Goal: Information Seeking & Learning: Compare options

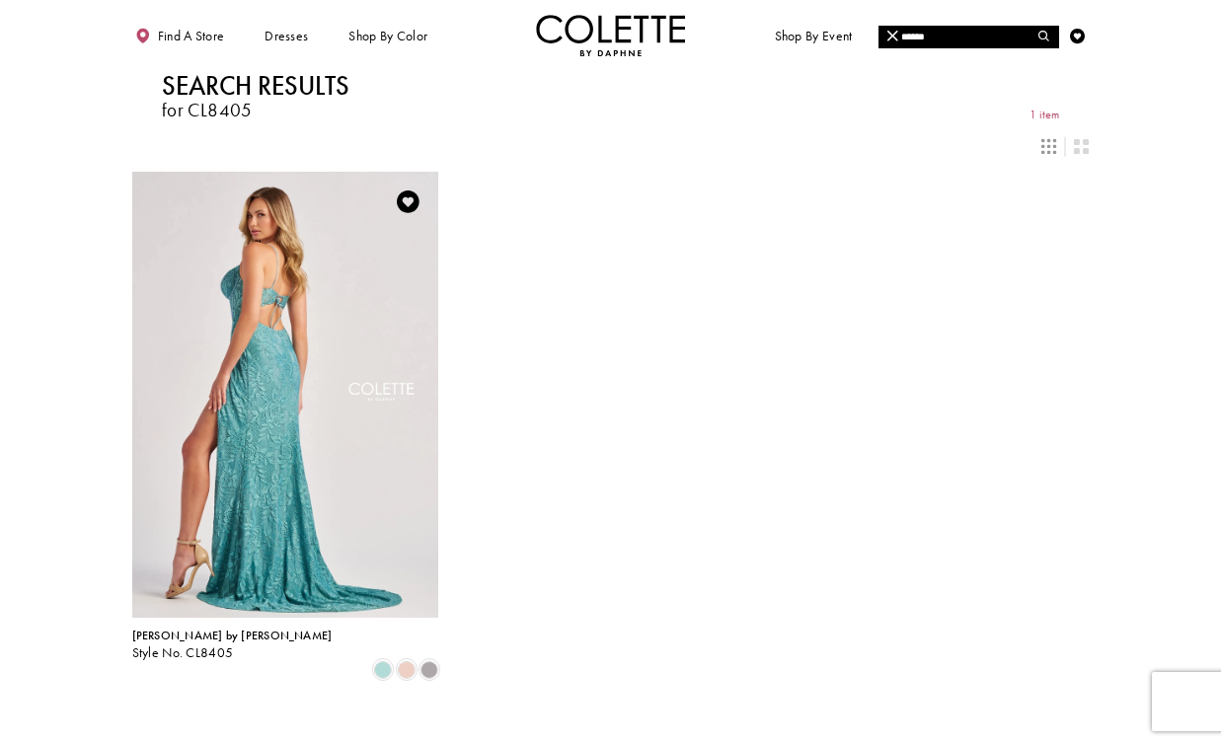
click at [307, 346] on img "Visit Colette by Daphne Style No. CL8405 Page" at bounding box center [285, 395] width 307 height 446
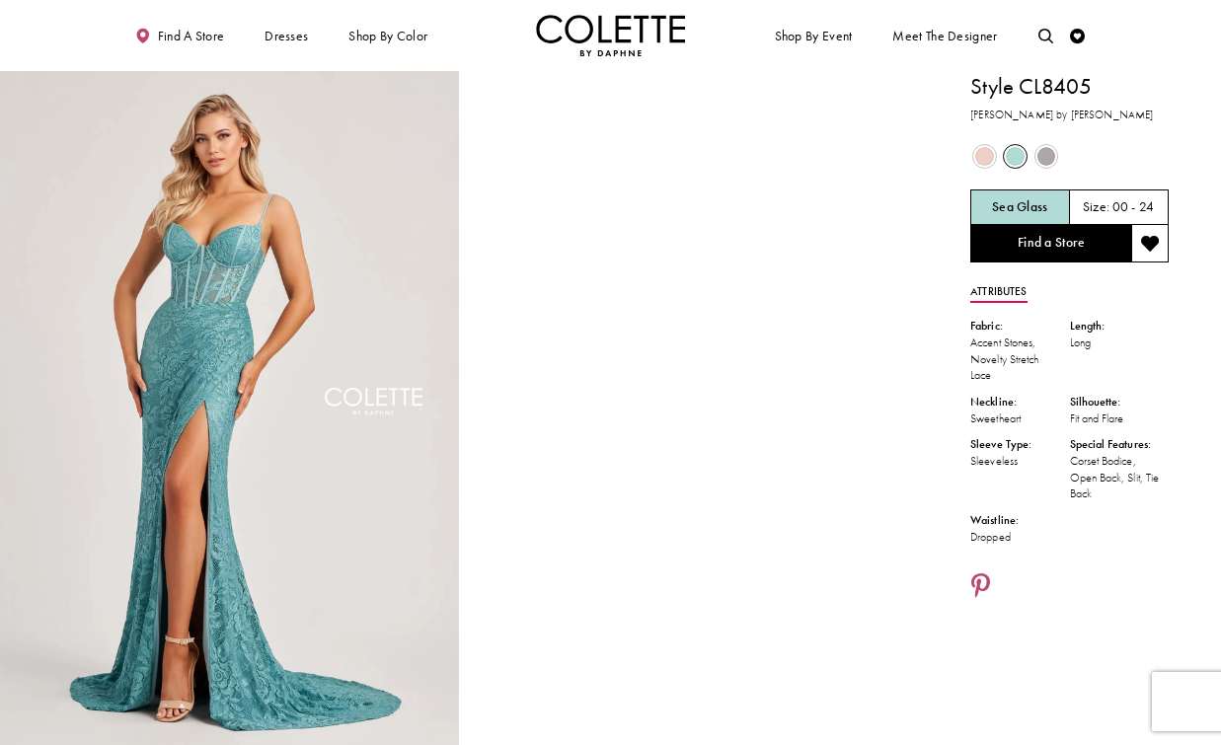
click at [990, 164] on span "Product color controls state depends on size chosen" at bounding box center [984, 156] width 19 height 19
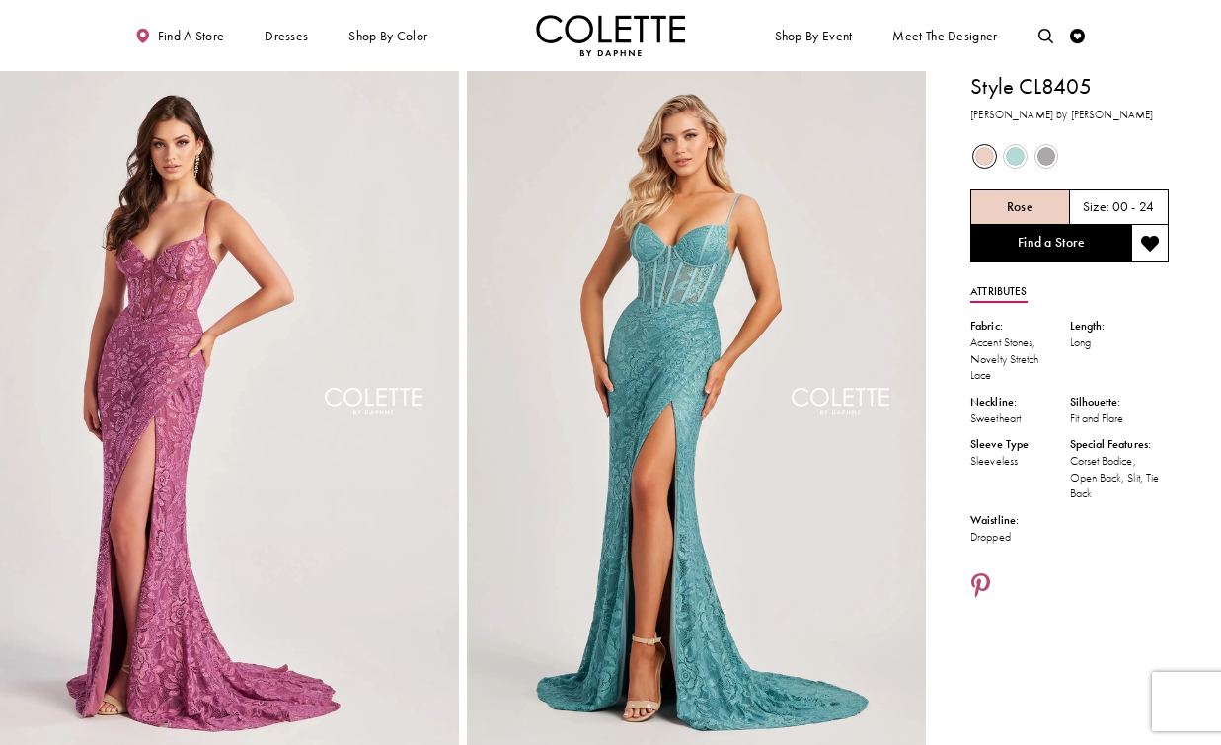
click at [1045, 156] on span "Product color controls state depends on size chosen" at bounding box center [1047, 156] width 19 height 19
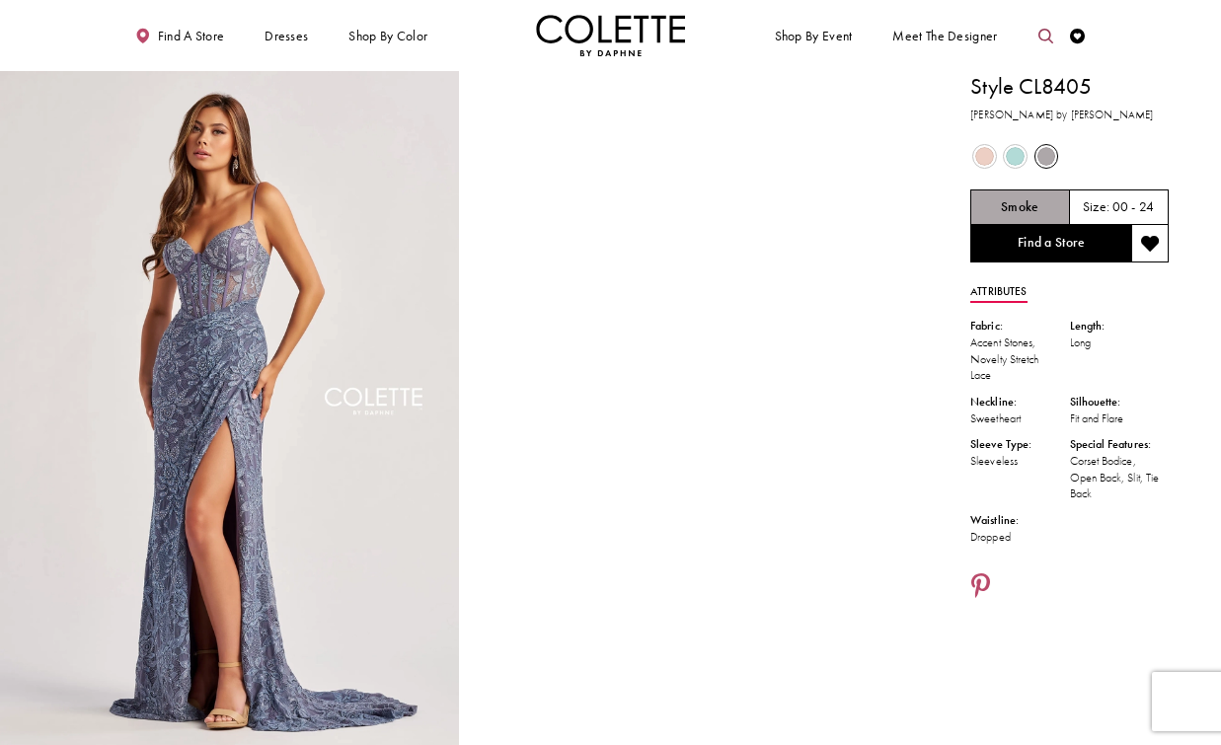
click at [1035, 32] on link "Toggle search" at bounding box center [1046, 35] width 23 height 41
click at [919, 39] on input "Search" at bounding box center [969, 37] width 180 height 23
paste input "******"
paste input "Search"
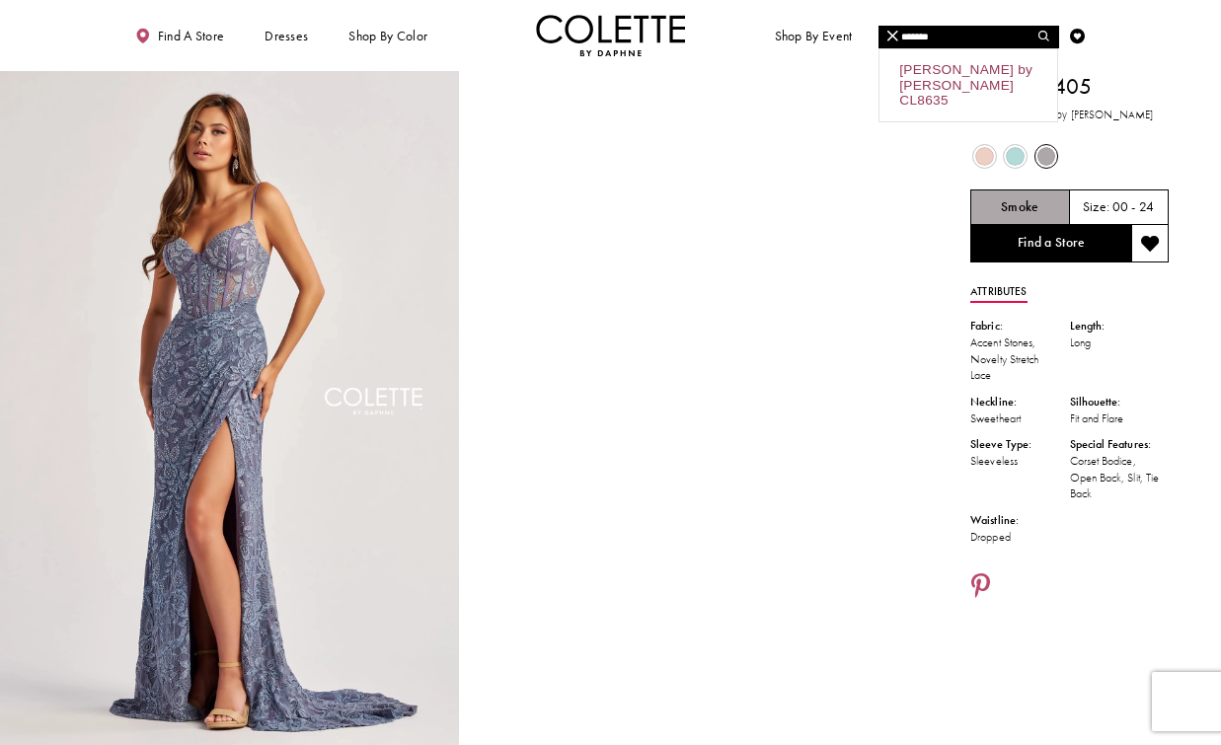
click at [928, 84] on div "Colette by Daphne CL8635" at bounding box center [969, 85] width 178 height 72
type input "**********"
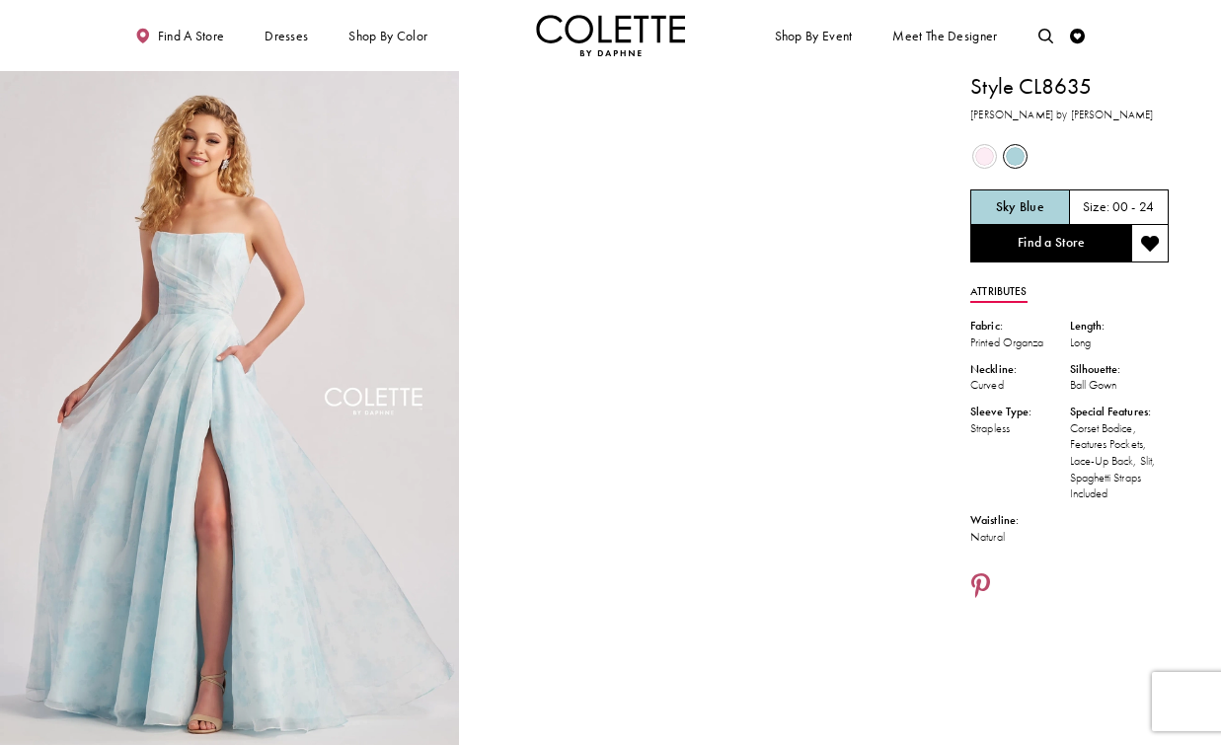
click at [981, 157] on span "Product color controls state depends on size chosen" at bounding box center [984, 156] width 19 height 19
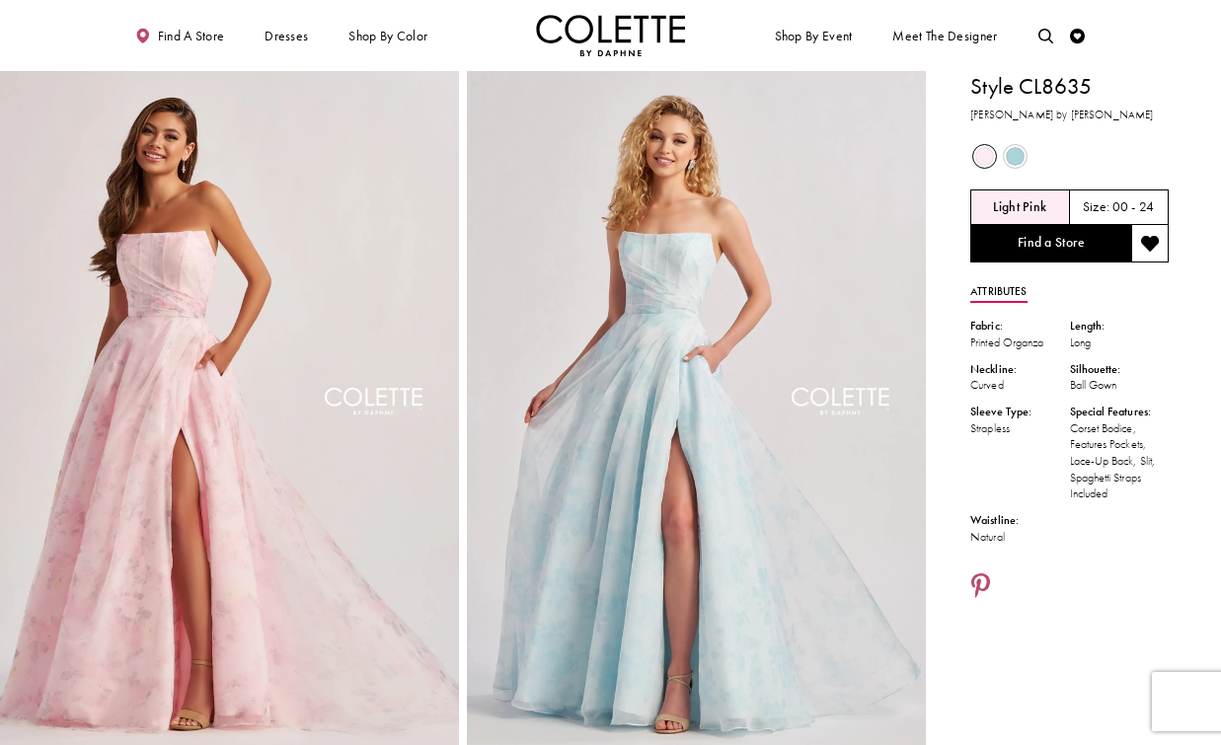
click at [1024, 158] on span "Product color controls state depends on size chosen" at bounding box center [1015, 156] width 19 height 19
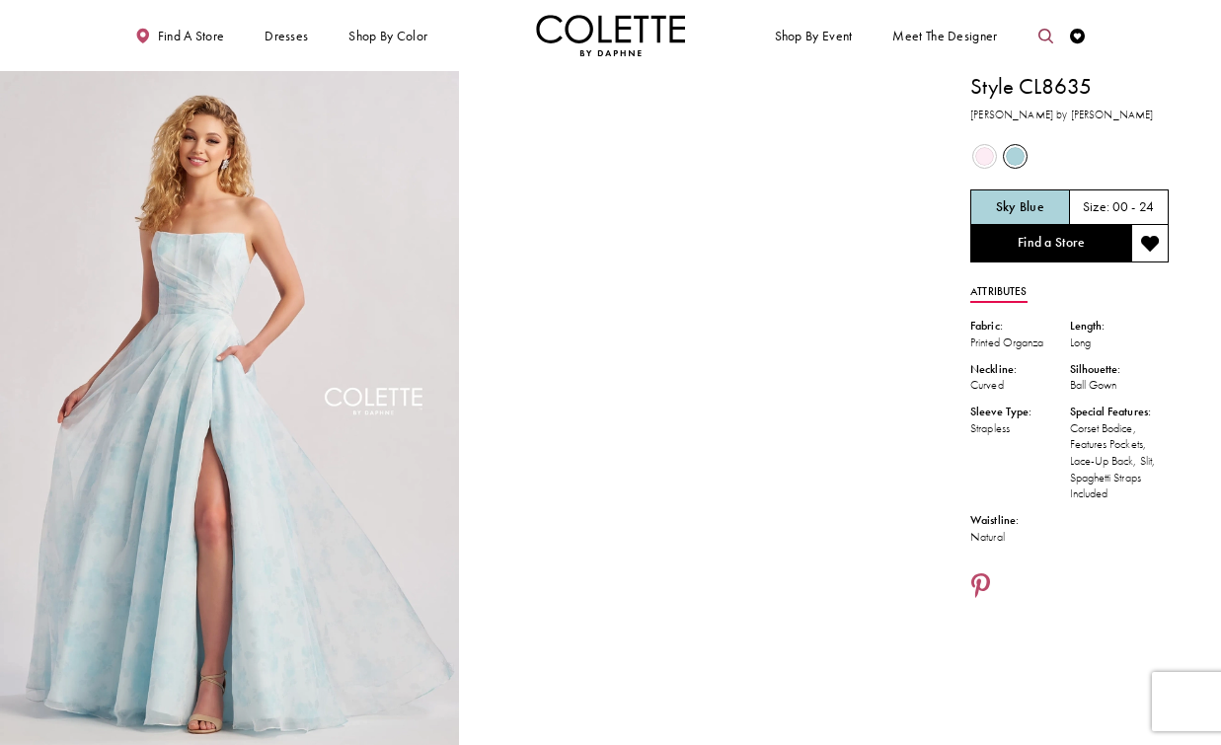
click at [1040, 32] on icon "Toggle search" at bounding box center [1046, 36] width 15 height 15
click at [982, 39] on input "Search" at bounding box center [969, 37] width 180 height 23
paste input "****"
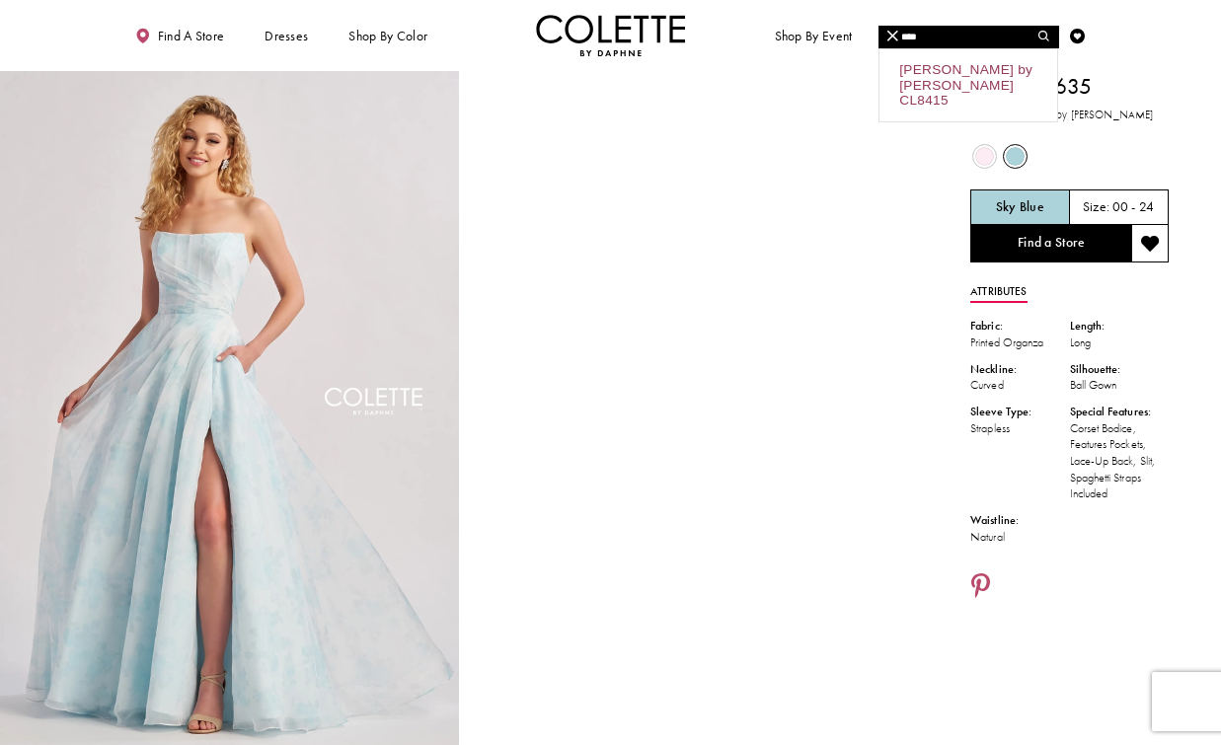
click at [915, 76] on div "Colette by Daphne CL8415" at bounding box center [969, 85] width 178 height 72
type input "**********"
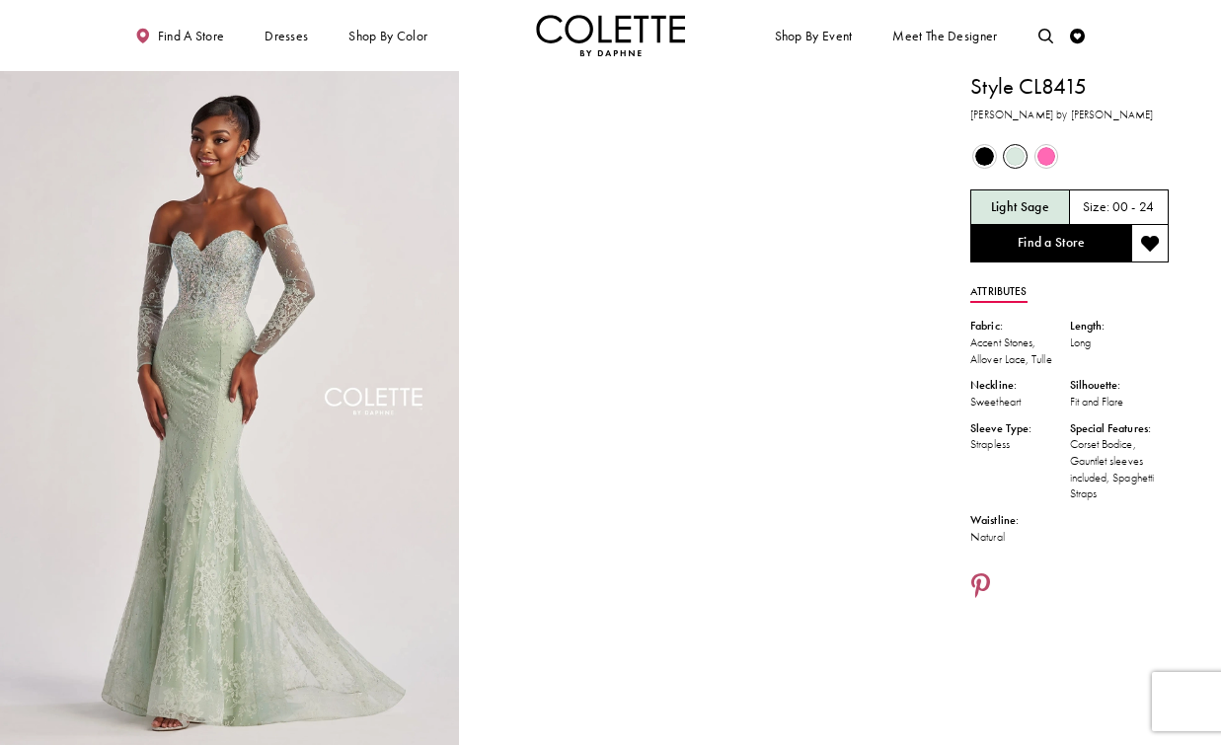
click at [980, 153] on span "Product color controls state depends on size chosen" at bounding box center [984, 156] width 19 height 19
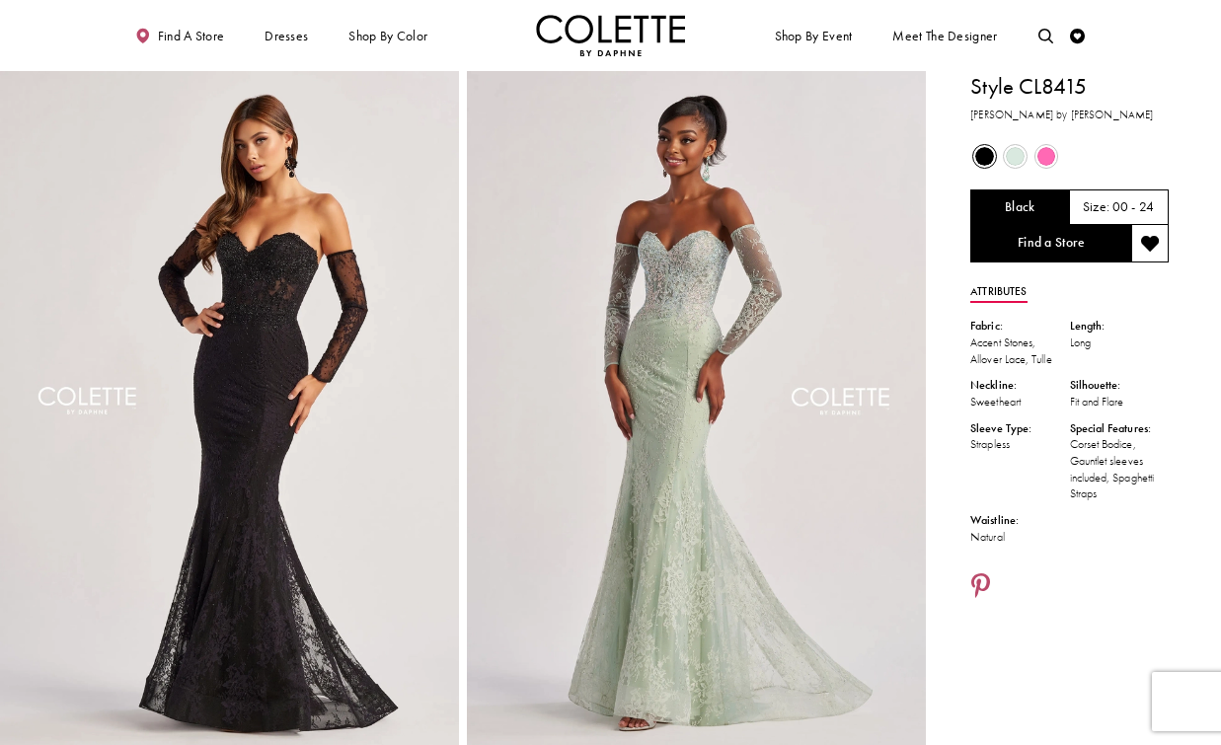
click at [1043, 152] on span "Product color controls state depends on size chosen" at bounding box center [1047, 156] width 19 height 19
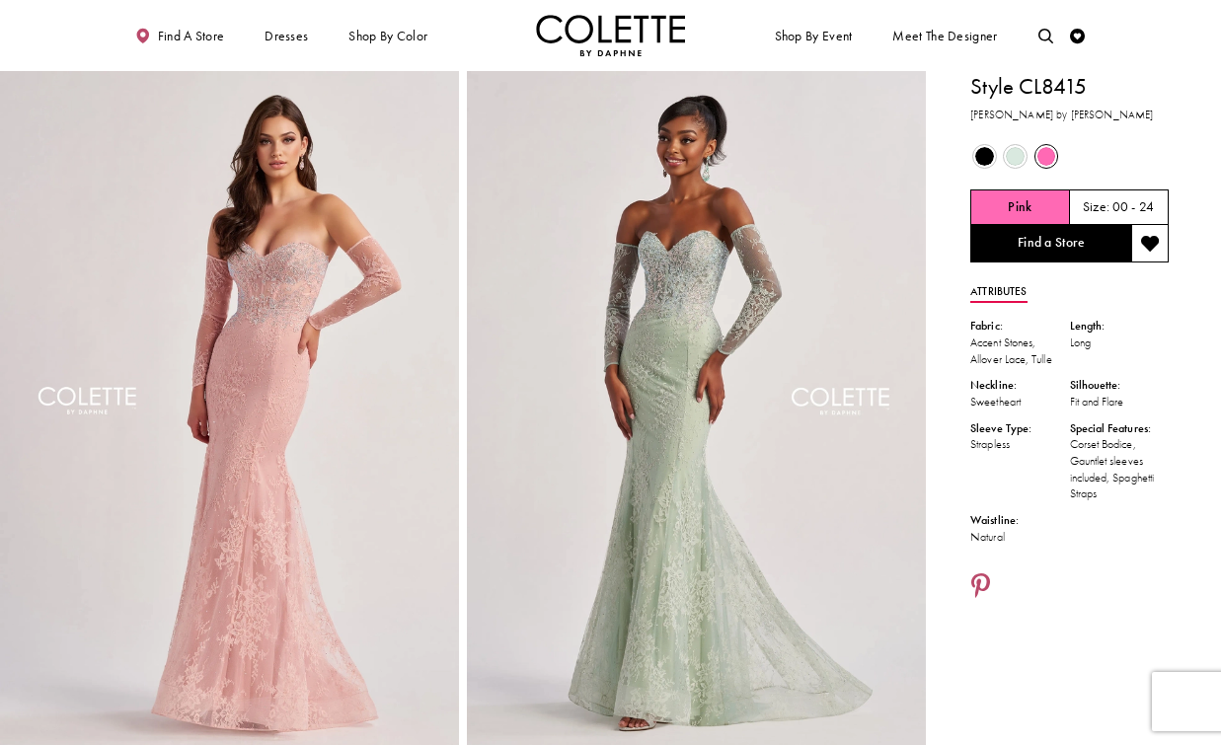
click at [981, 151] on span "Product color controls state depends on size chosen" at bounding box center [984, 156] width 19 height 19
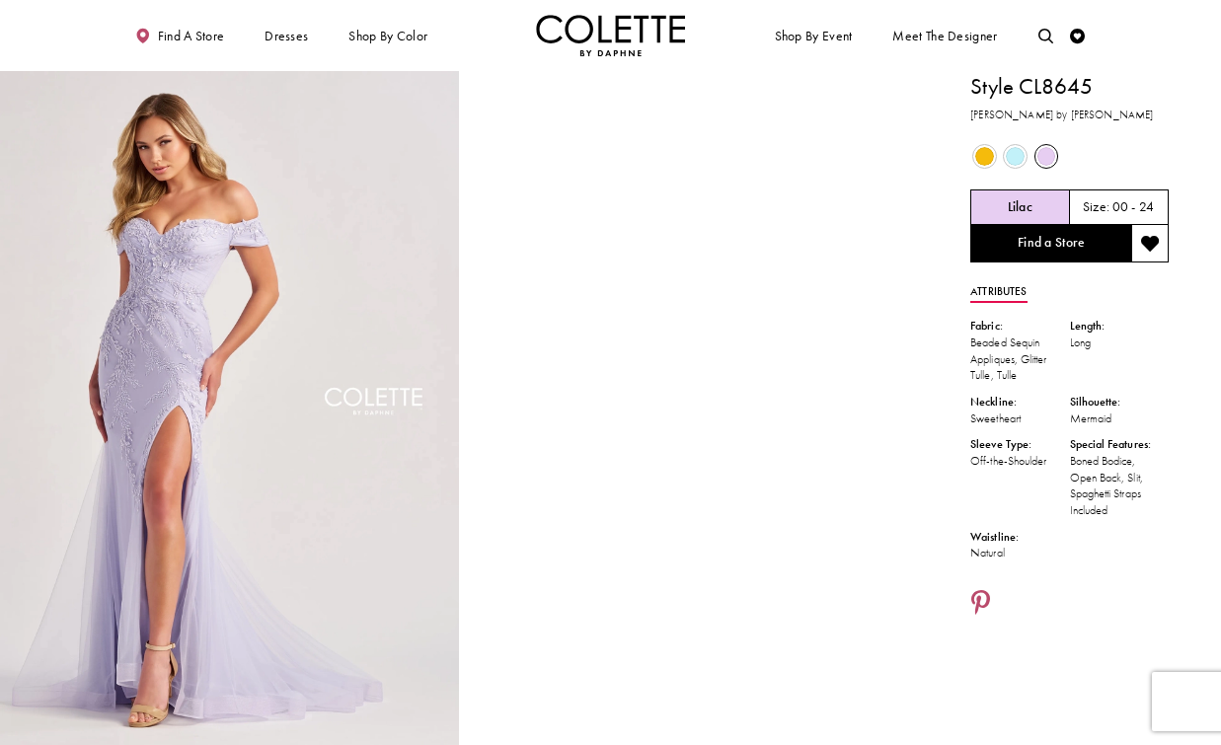
click at [978, 156] on span "Product color controls state depends on size chosen" at bounding box center [984, 156] width 19 height 19
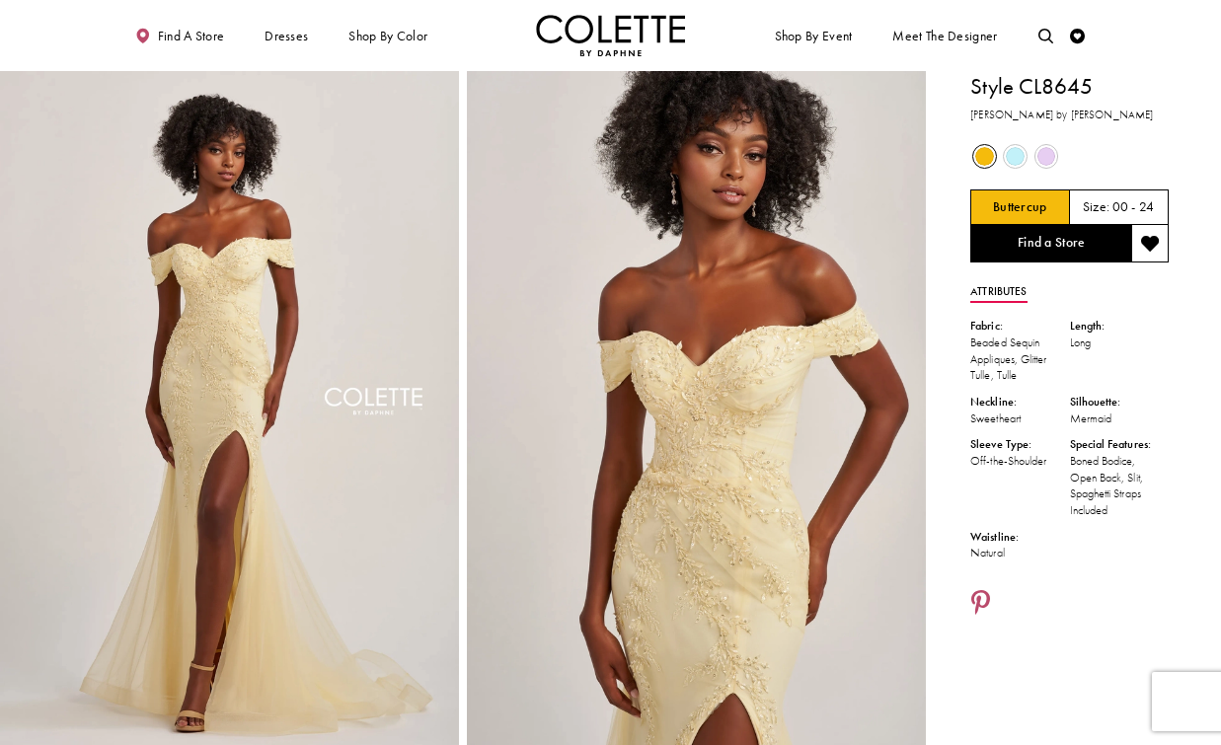
click at [1017, 147] on span "Product color controls state depends on size chosen" at bounding box center [1015, 156] width 19 height 19
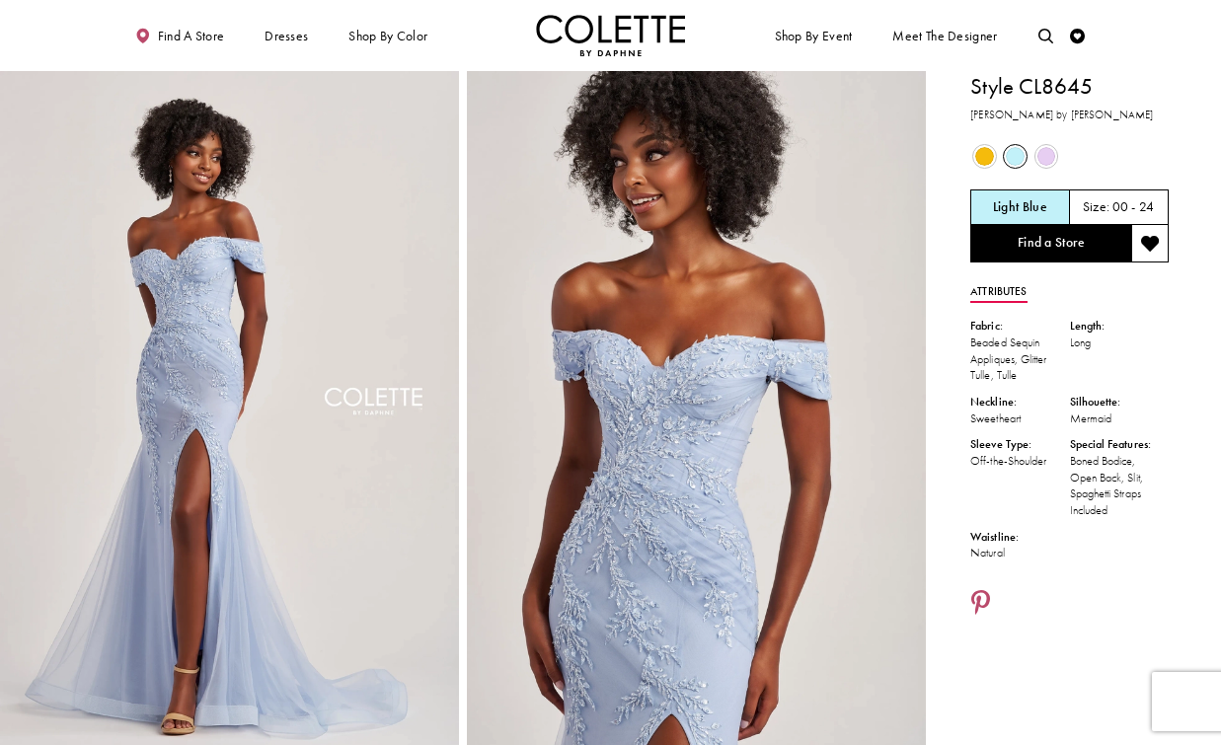
click at [1050, 149] on span "Product color controls state depends on size chosen" at bounding box center [1047, 156] width 19 height 19
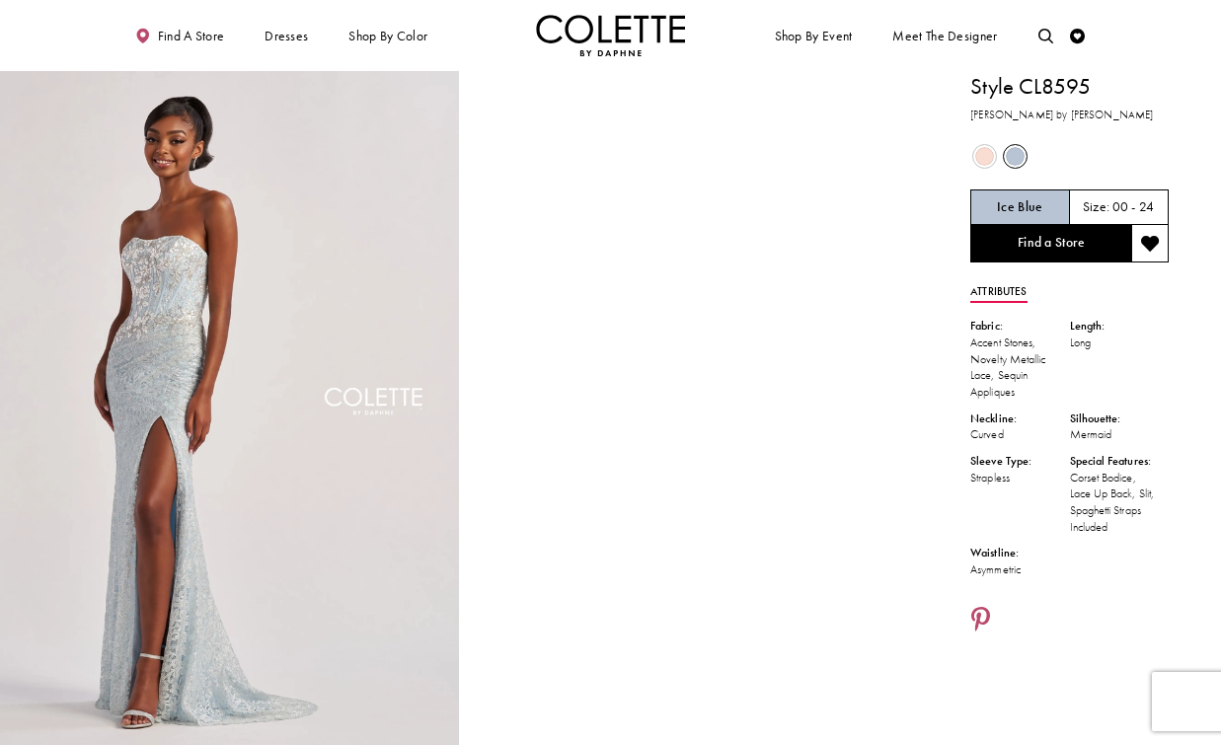
click at [981, 155] on span "Product color controls state depends on size chosen" at bounding box center [984, 156] width 19 height 19
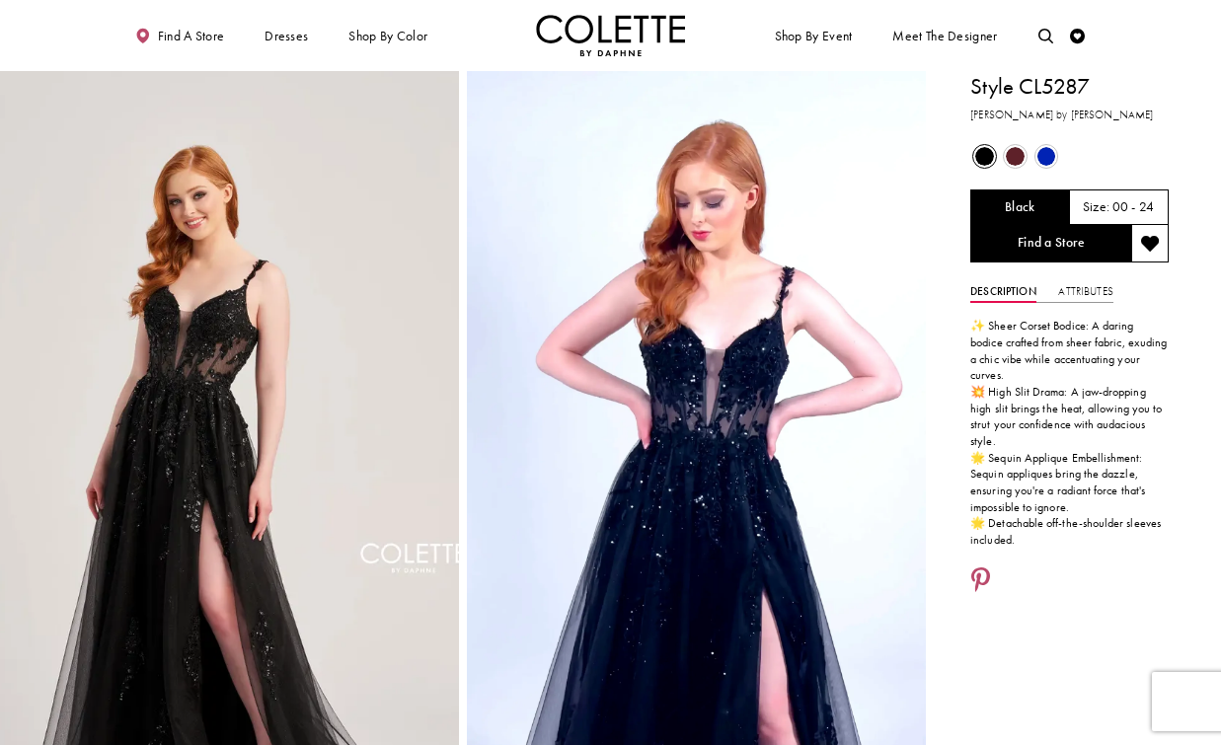
click at [1018, 150] on span "Product color controls state depends on size chosen" at bounding box center [1015, 156] width 19 height 19
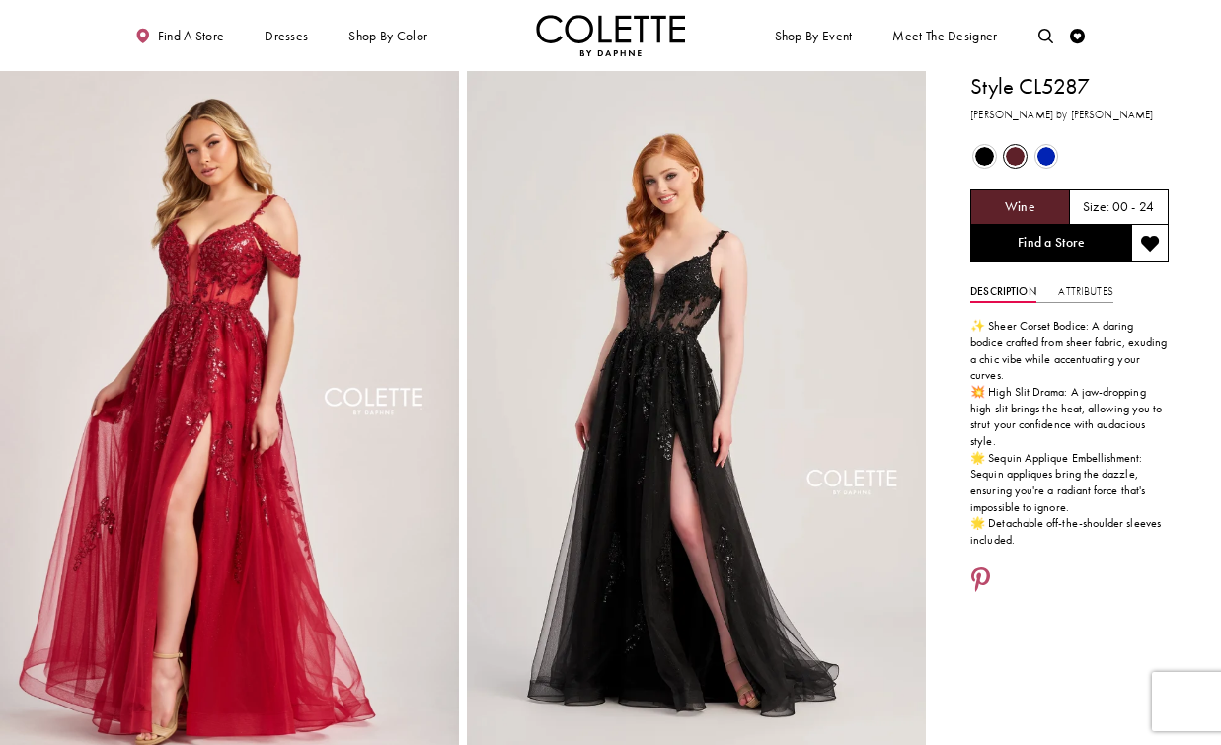
click at [1046, 147] on span "Product color controls state depends on size chosen" at bounding box center [1047, 156] width 19 height 19
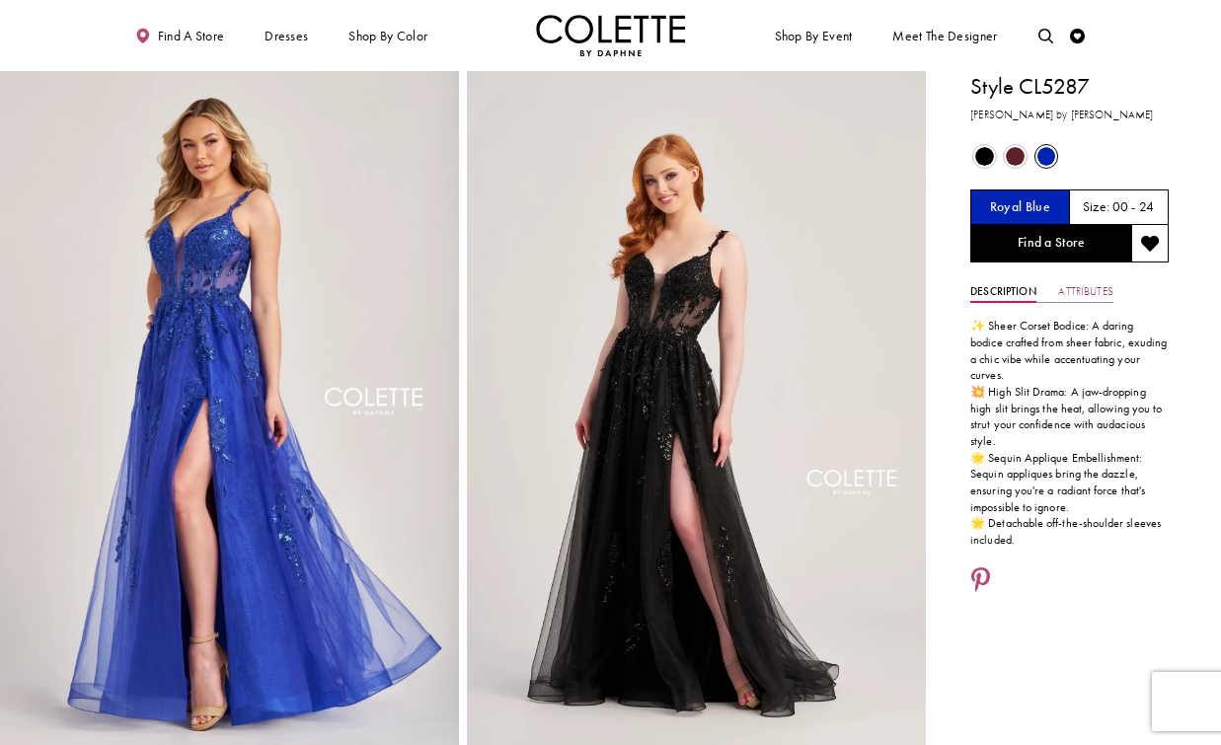
click at [1077, 289] on link "Attributes" at bounding box center [1085, 292] width 54 height 22
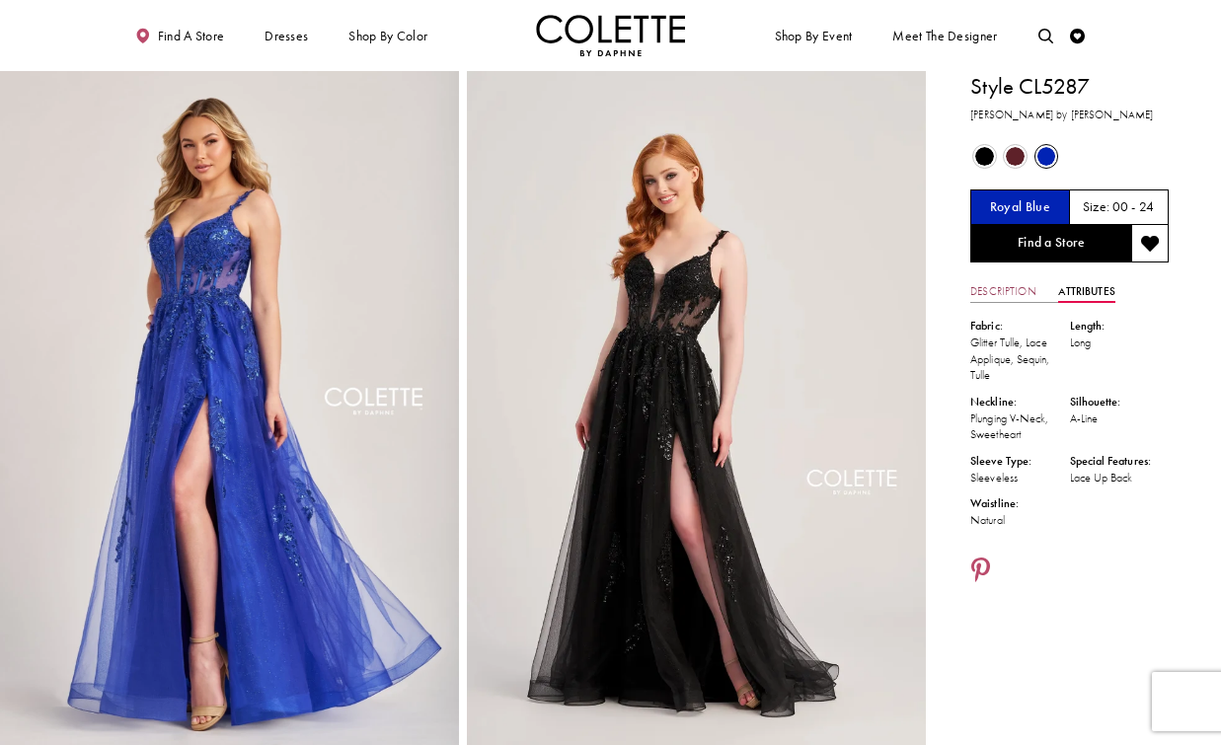
drag, startPoint x: 985, startPoint y: 285, endPoint x: 985, endPoint y: 313, distance: 27.6
click at [985, 285] on link "Description" at bounding box center [1004, 292] width 66 height 22
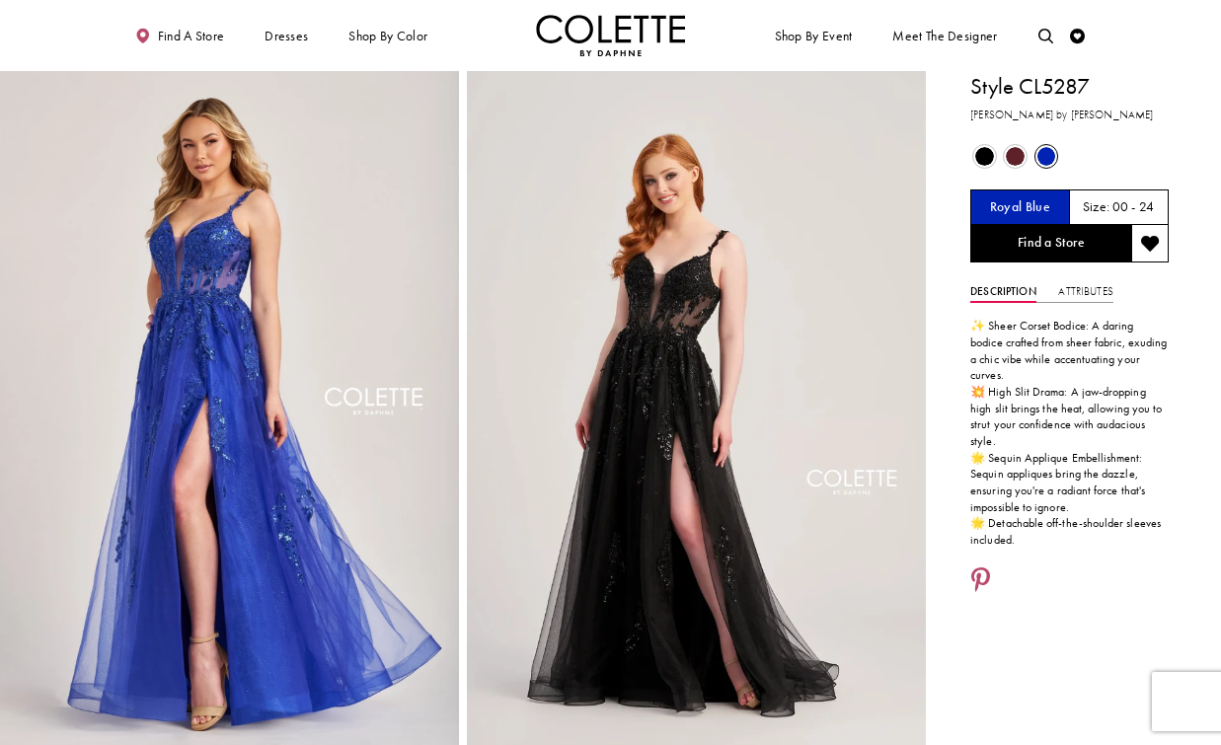
drag, startPoint x: 700, startPoint y: 36, endPoint x: 609, endPoint y: 14, distance: 93.4
click at [684, 36] on div "Find a store Dresses Dresses Occasion" at bounding box center [611, 35] width 958 height 71
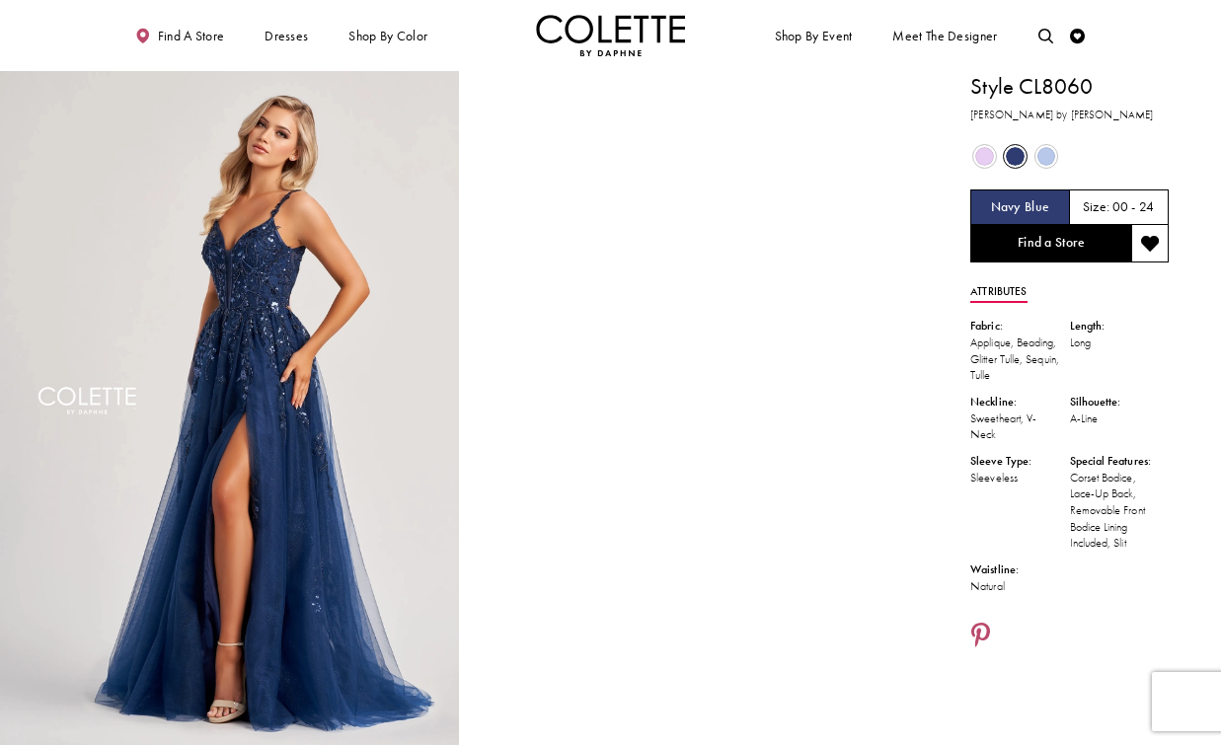
click at [1046, 160] on span "Product color controls state depends on size chosen" at bounding box center [1047, 156] width 19 height 19
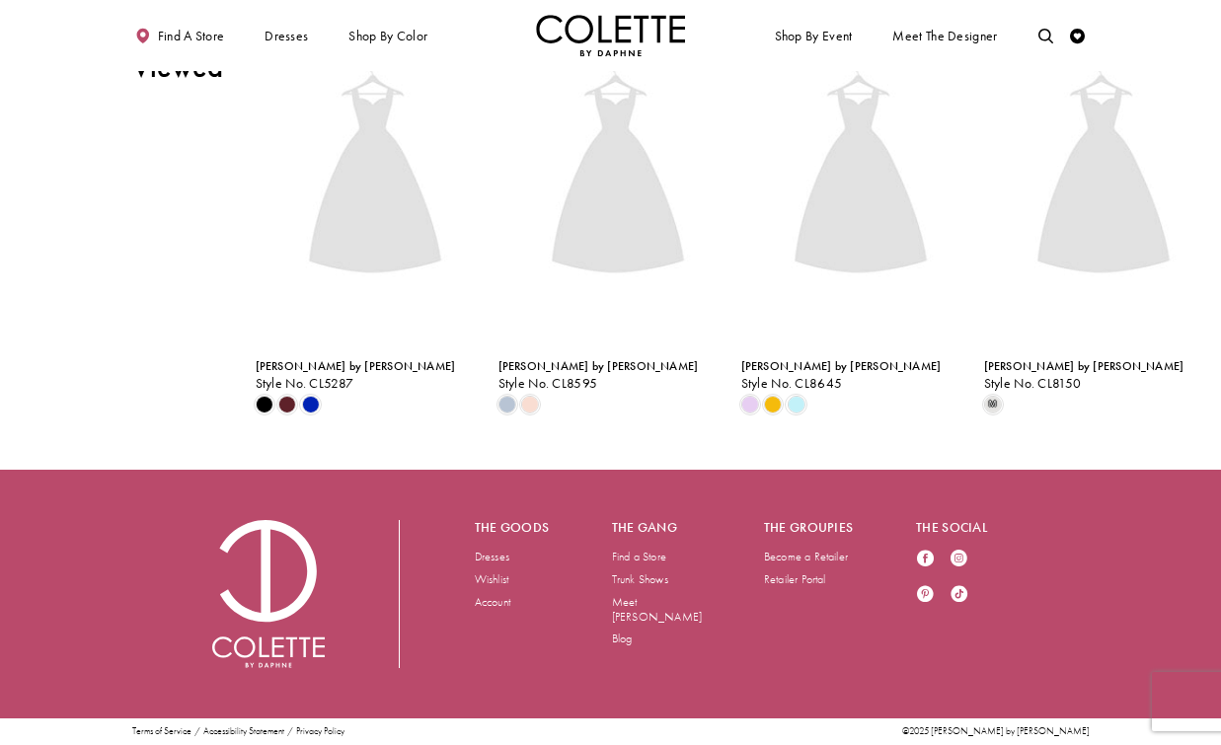
scroll to position [3045, 0]
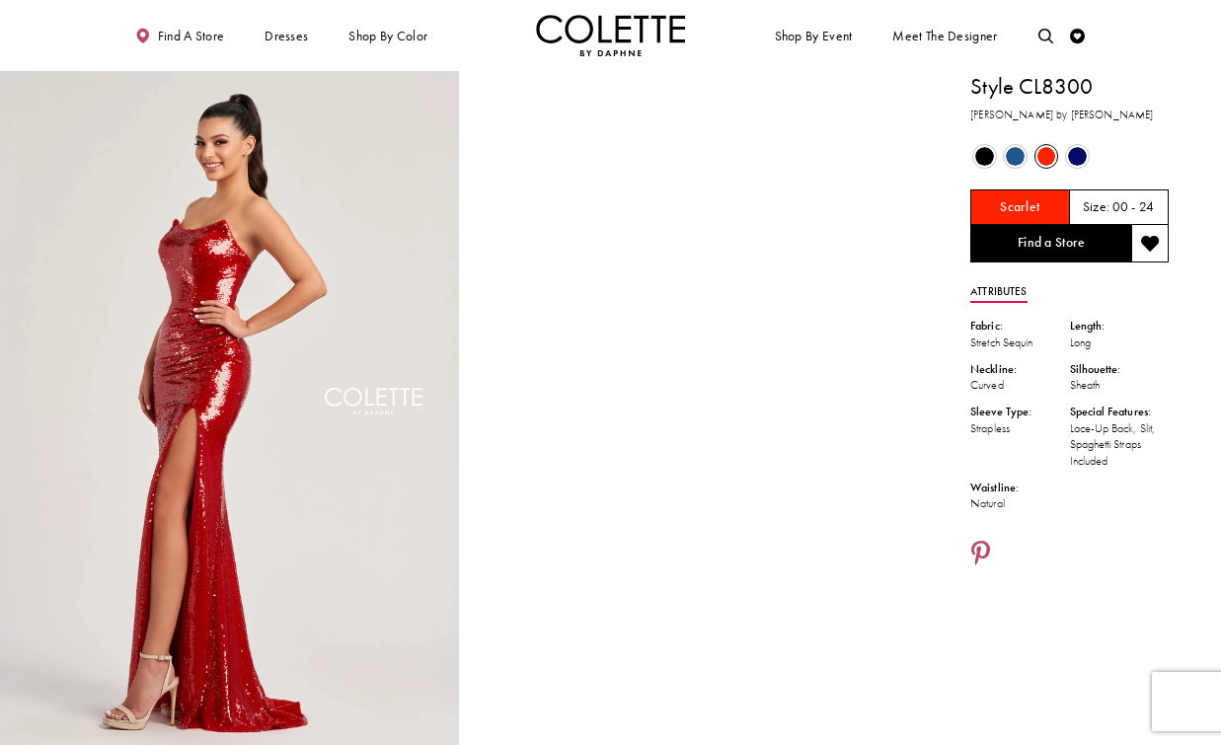
click at [1071, 154] on span "Product color controls state depends on size chosen" at bounding box center [1077, 156] width 19 height 19
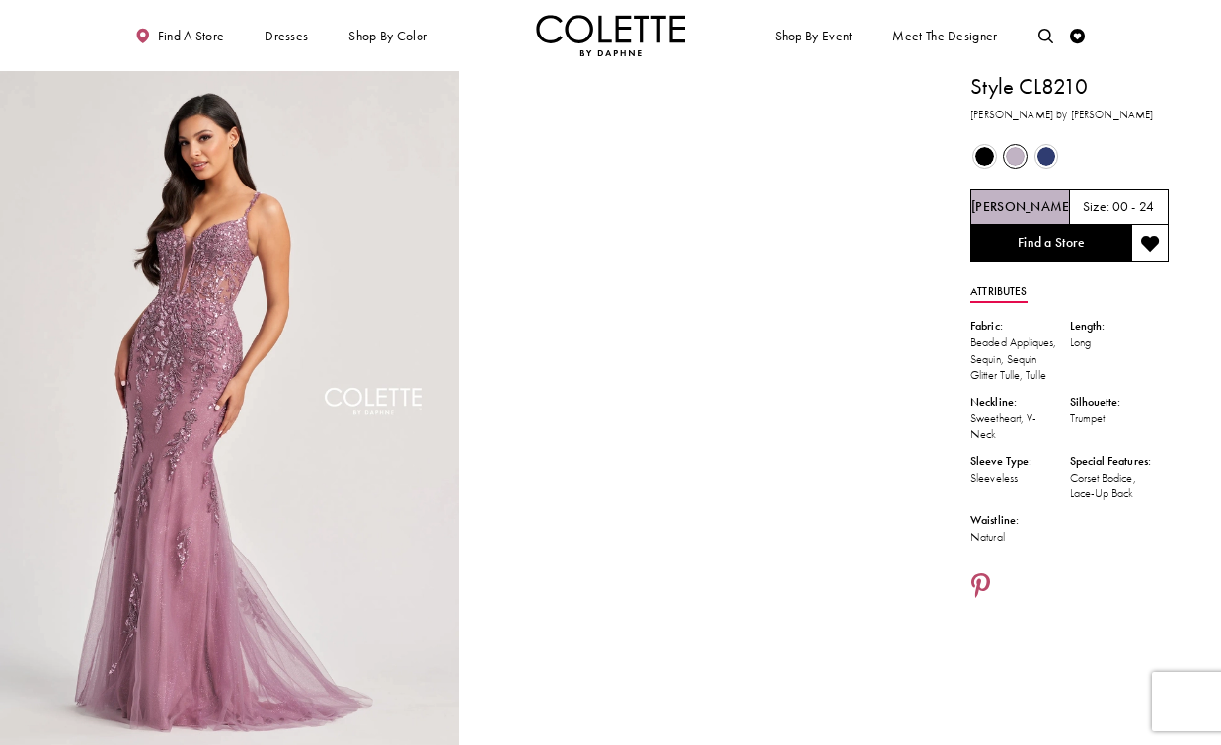
click at [1034, 151] on div "Out of Stock" at bounding box center [1047, 156] width 29 height 29
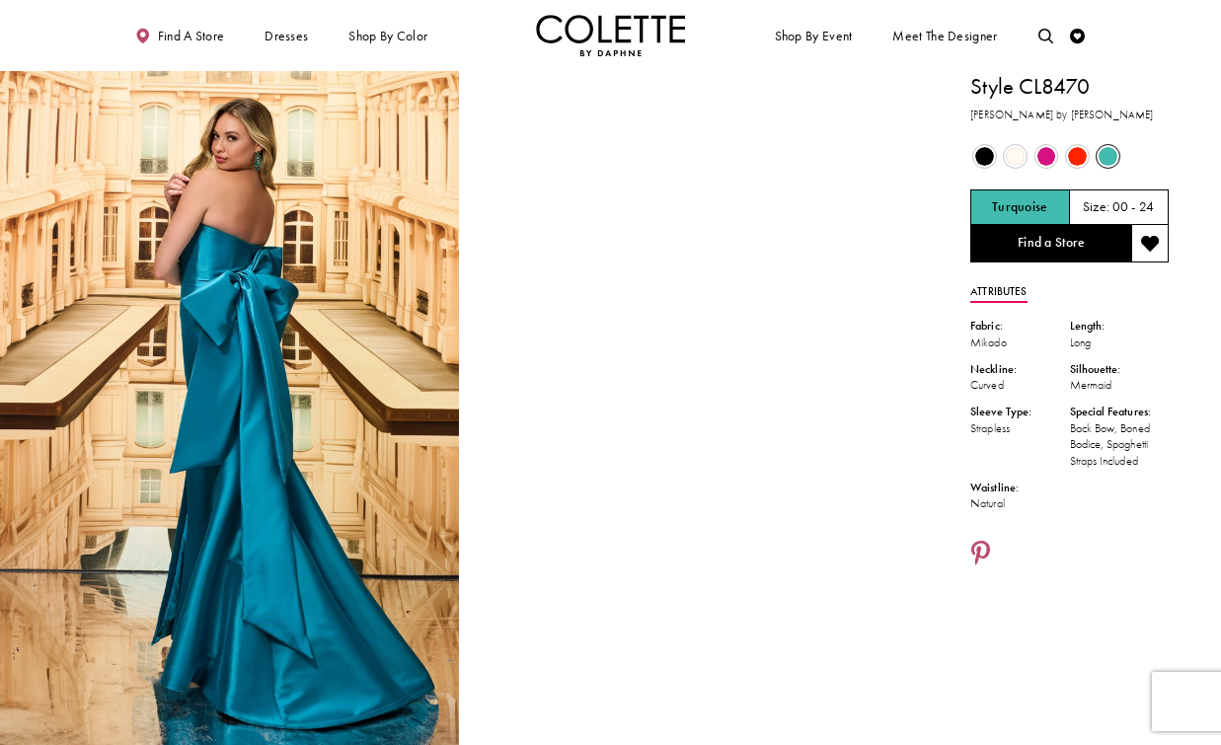
click at [991, 153] on span "Product color controls state depends on size chosen" at bounding box center [984, 156] width 19 height 19
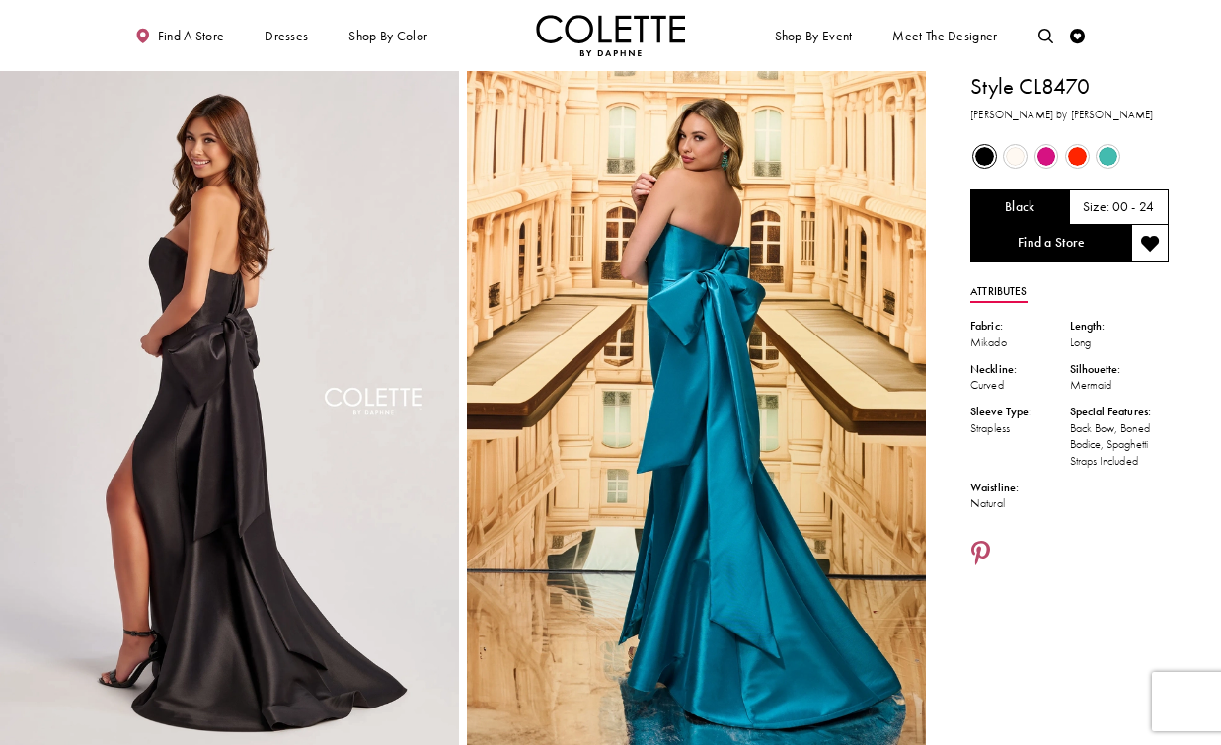
click at [1010, 154] on span "Product color controls state depends on size chosen" at bounding box center [1015, 156] width 19 height 19
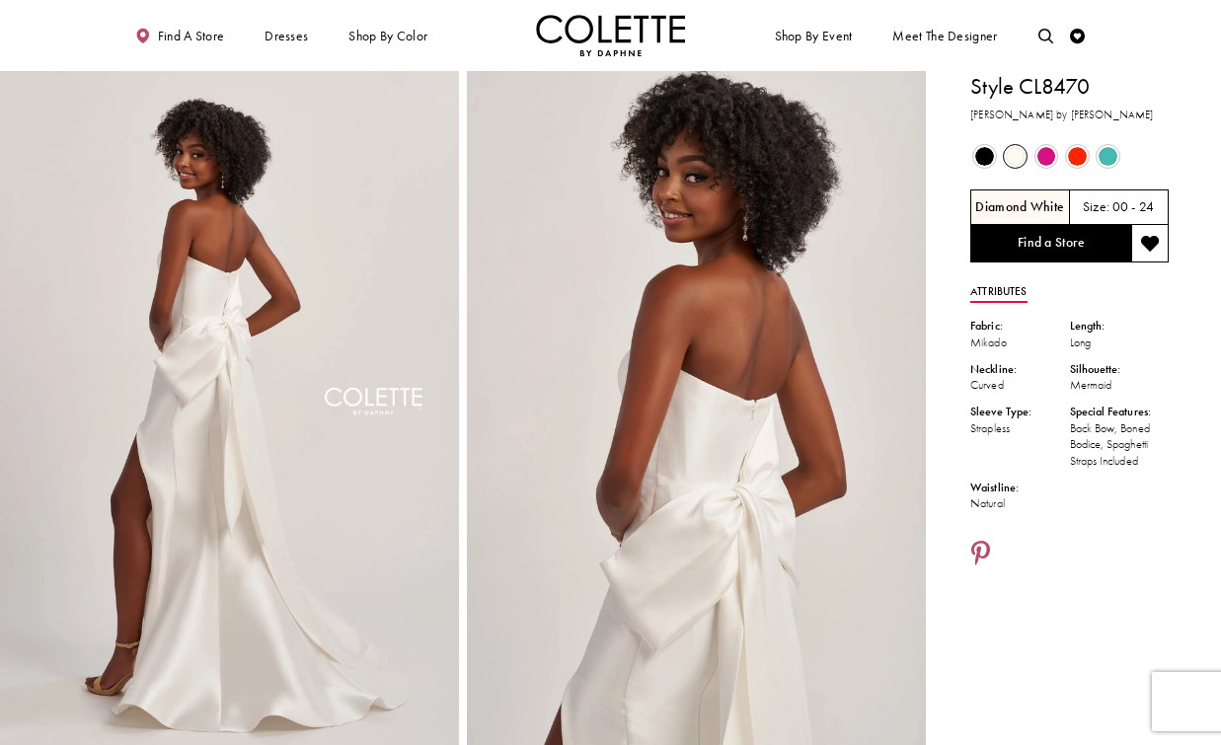
click at [1045, 151] on span "Product color controls state depends on size chosen" at bounding box center [1047, 156] width 19 height 19
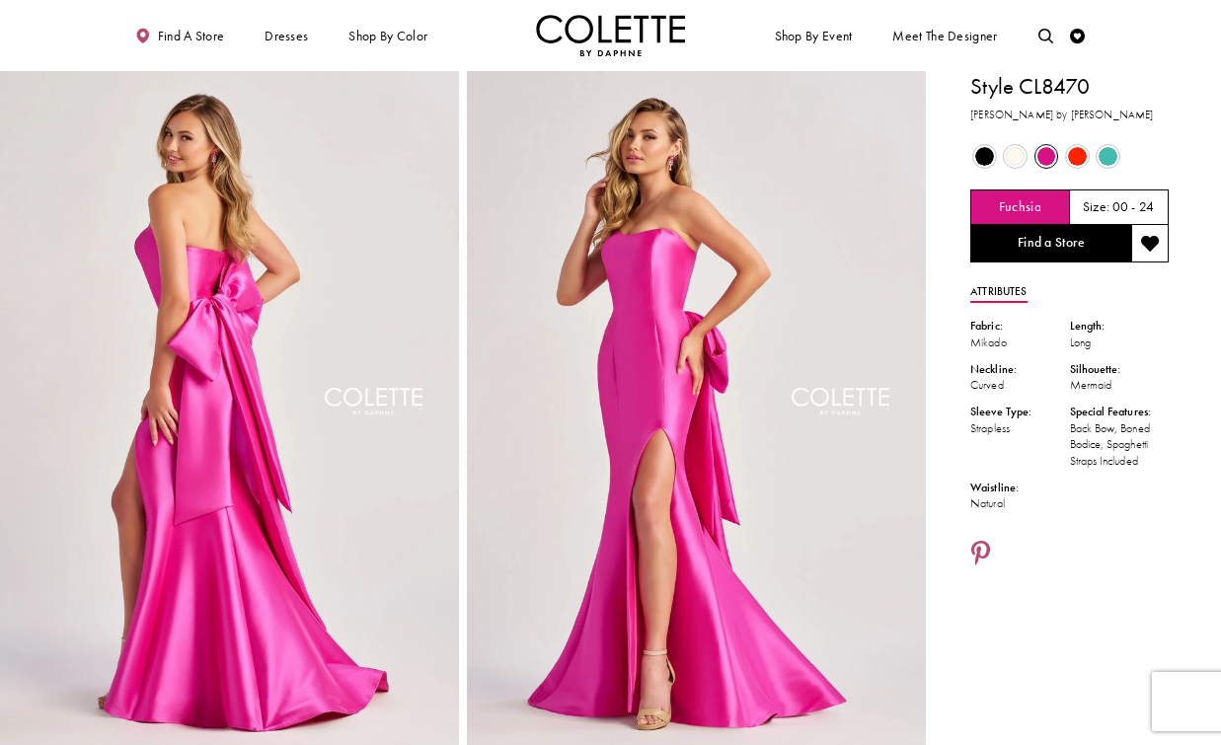
click at [1073, 155] on span "Product color controls state depends on size chosen" at bounding box center [1077, 156] width 19 height 19
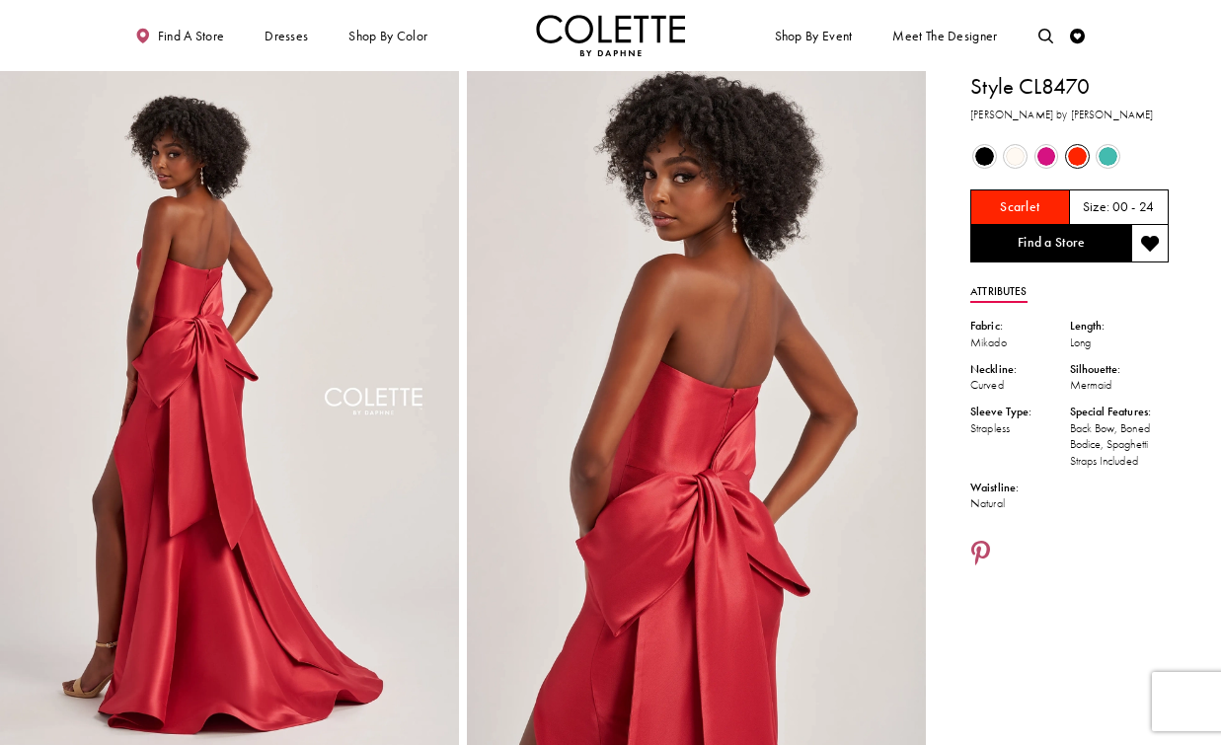
click at [1106, 157] on span "Product color controls state depends on size chosen" at bounding box center [1108, 156] width 19 height 19
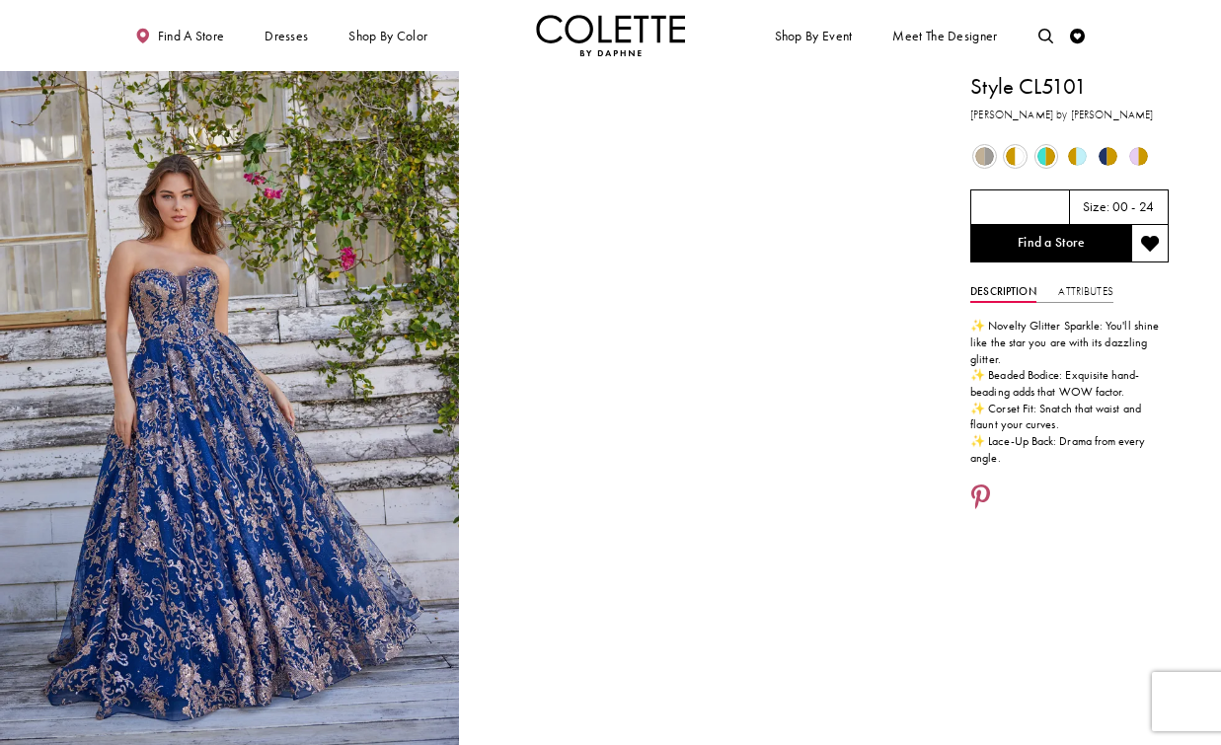
click at [986, 153] on span "Product color controls state depends on size chosen" at bounding box center [984, 156] width 19 height 19
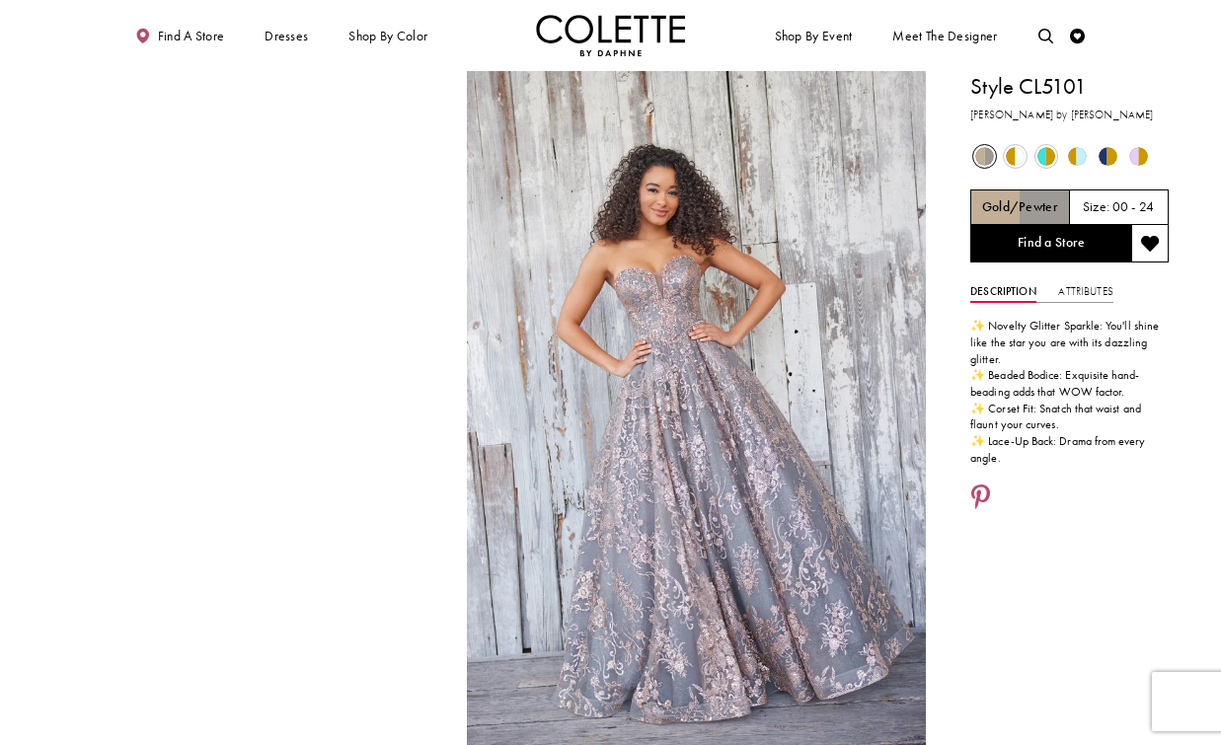
click at [1019, 153] on span "Product color controls state depends on size chosen" at bounding box center [1015, 156] width 19 height 19
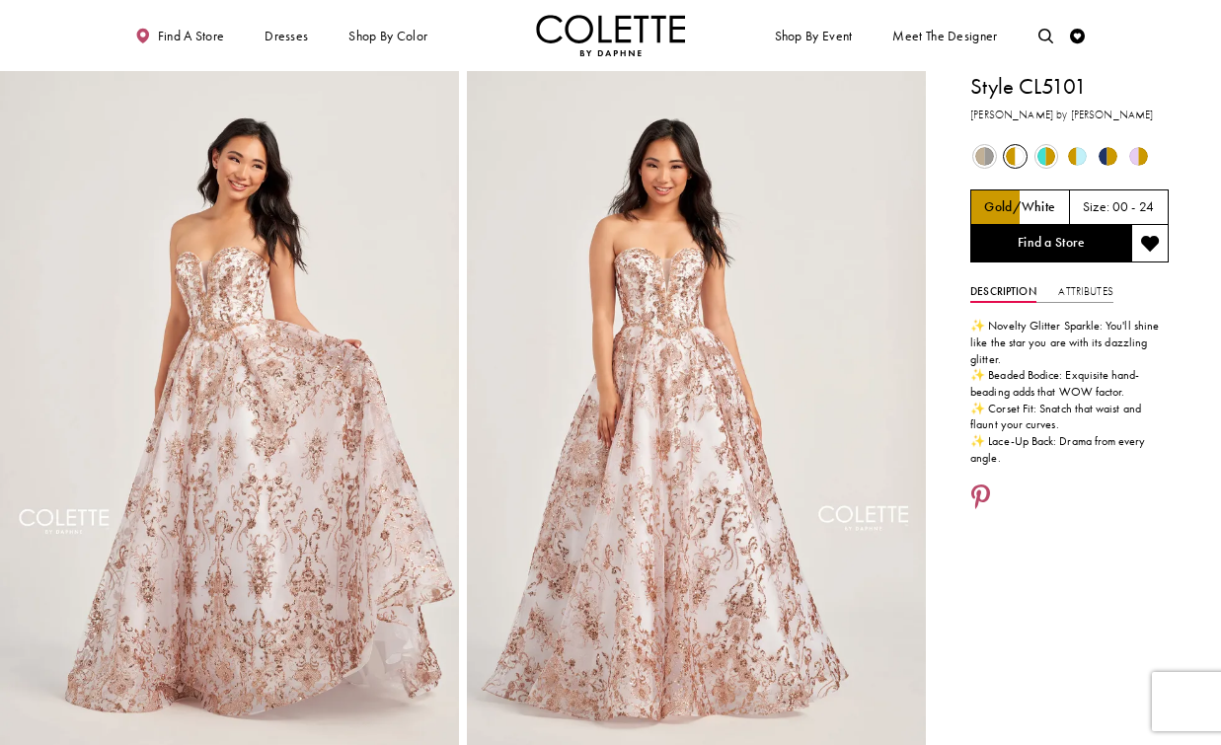
click at [1049, 155] on span "Product color controls state depends on size chosen" at bounding box center [1047, 156] width 19 height 19
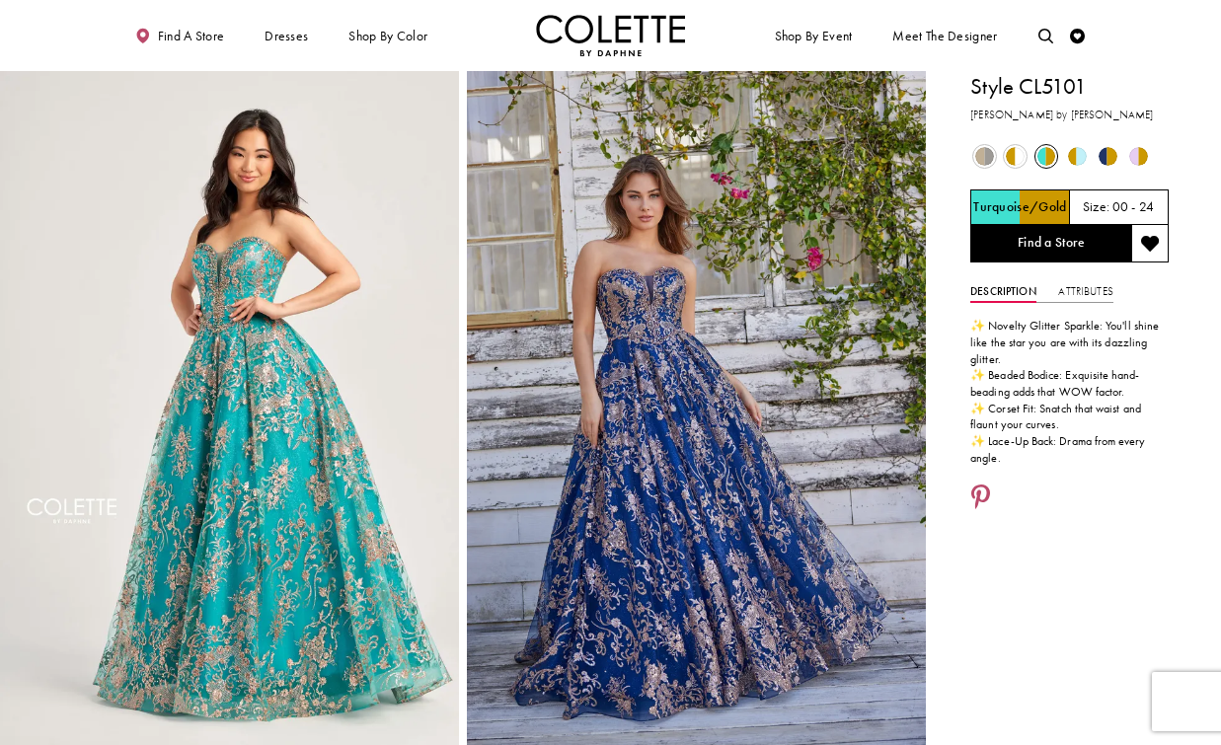
click at [1079, 155] on span "Product color controls state depends on size chosen" at bounding box center [1077, 156] width 19 height 19
click at [1104, 156] on span "Product color controls state depends on size chosen" at bounding box center [1108, 156] width 19 height 19
click at [1132, 157] on span "Product color controls state depends on size chosen" at bounding box center [1138, 156] width 19 height 19
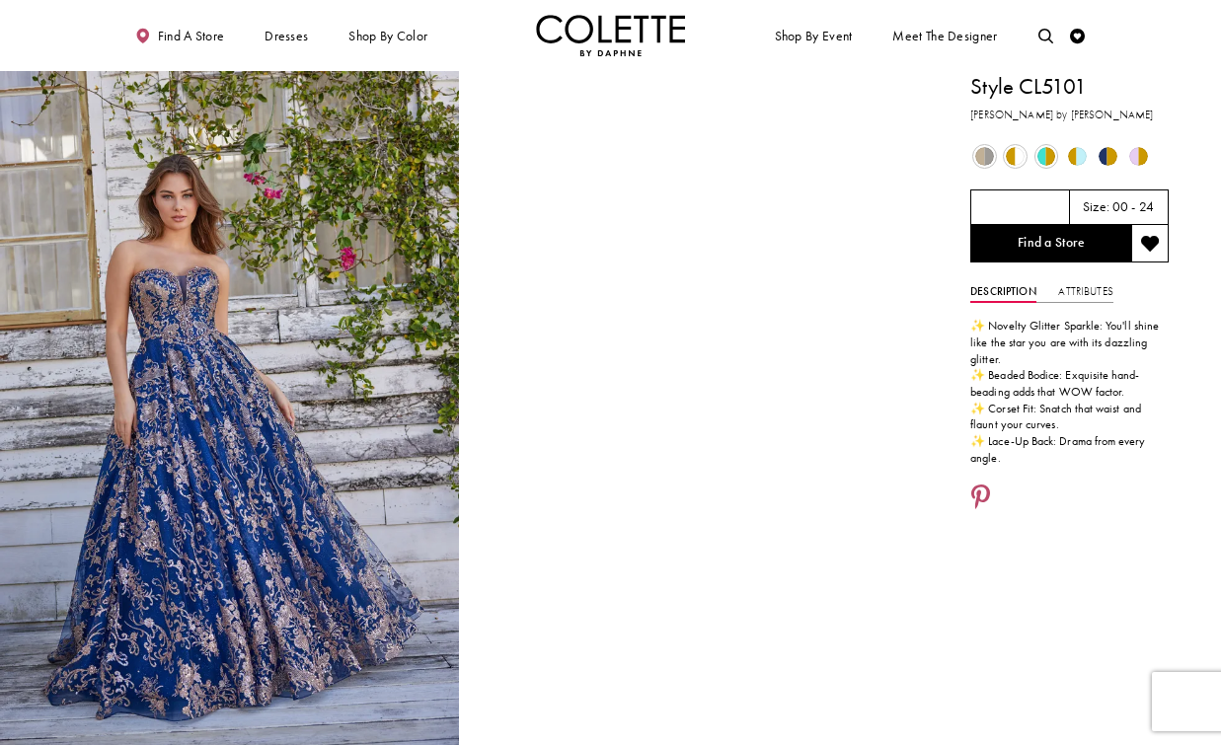
click at [977, 153] on span "Product color controls state depends on size chosen" at bounding box center [984, 156] width 19 height 19
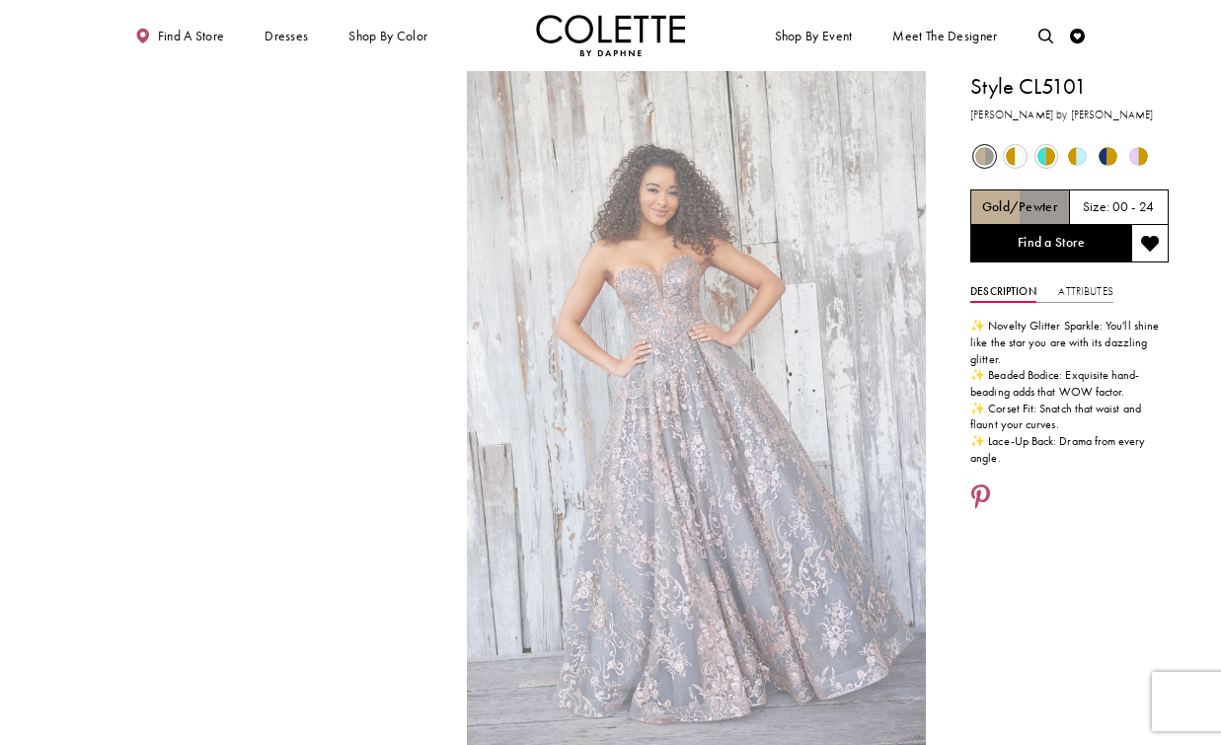
click at [1025, 155] on span "Product color controls state depends on size chosen" at bounding box center [1015, 156] width 19 height 19
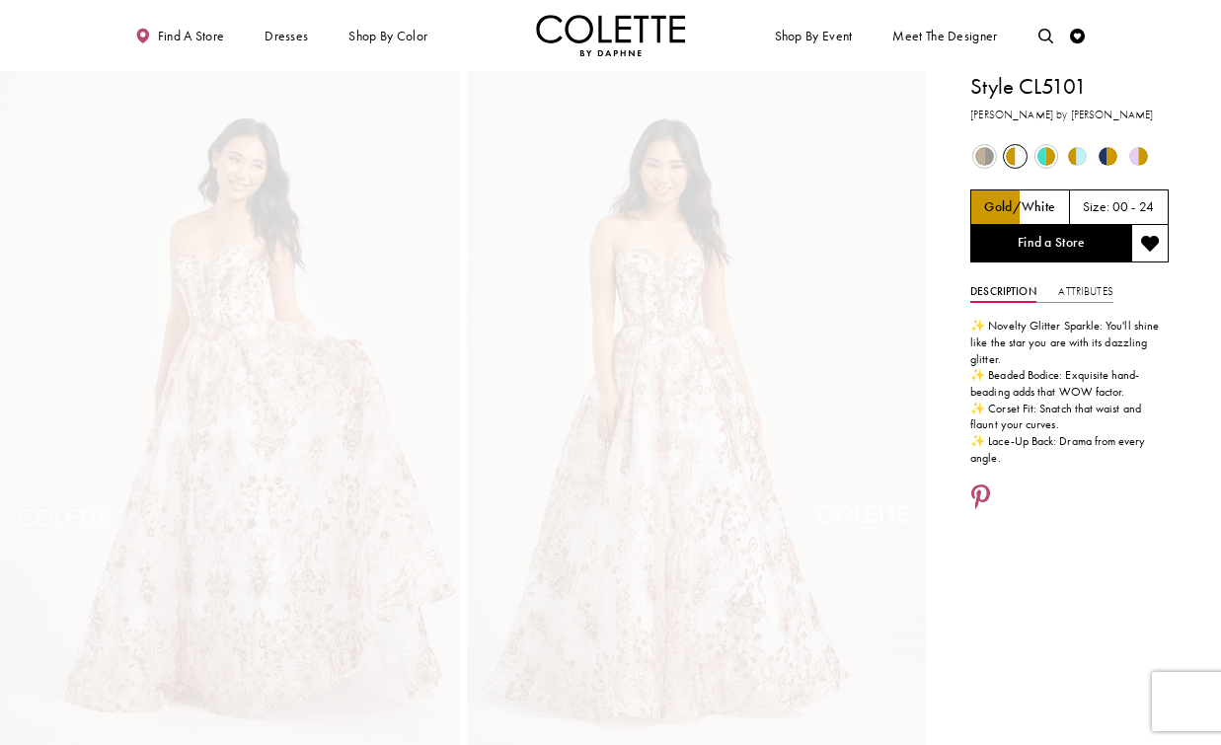
click at [1048, 155] on span "Product color controls state depends on size chosen" at bounding box center [1047, 156] width 19 height 19
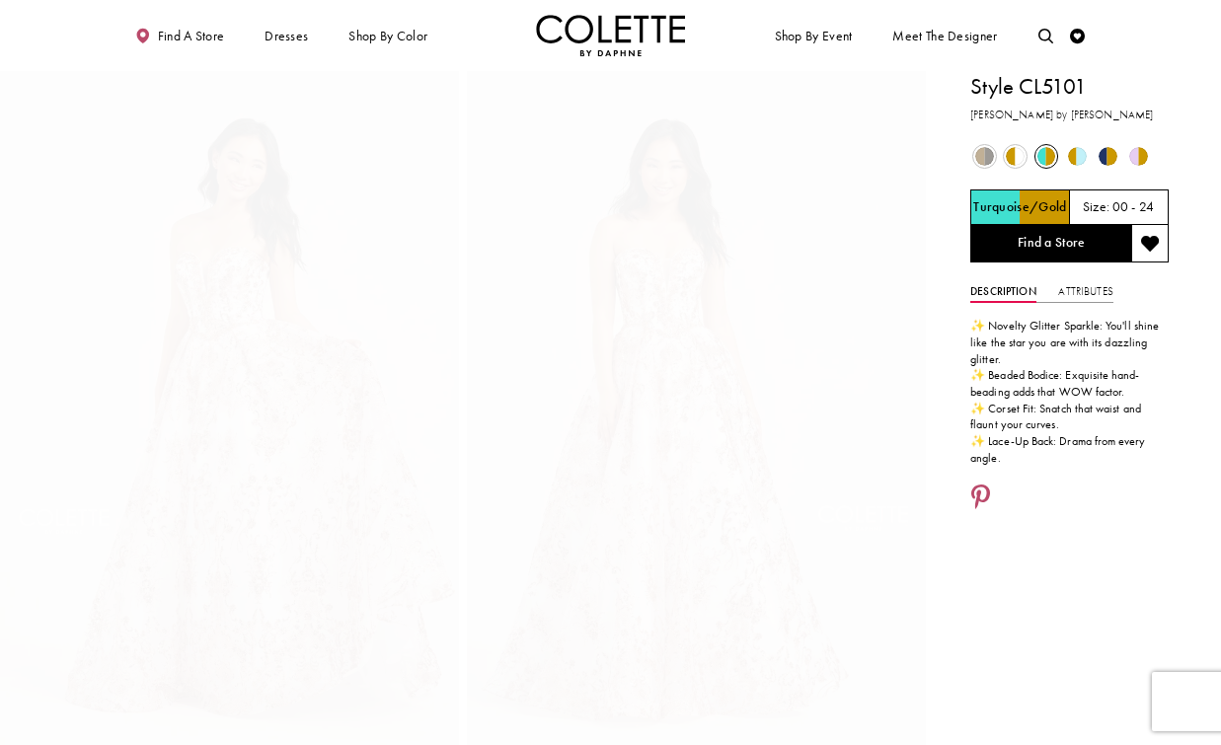
click at [1074, 155] on span "Product color controls state depends on size chosen" at bounding box center [1077, 156] width 19 height 19
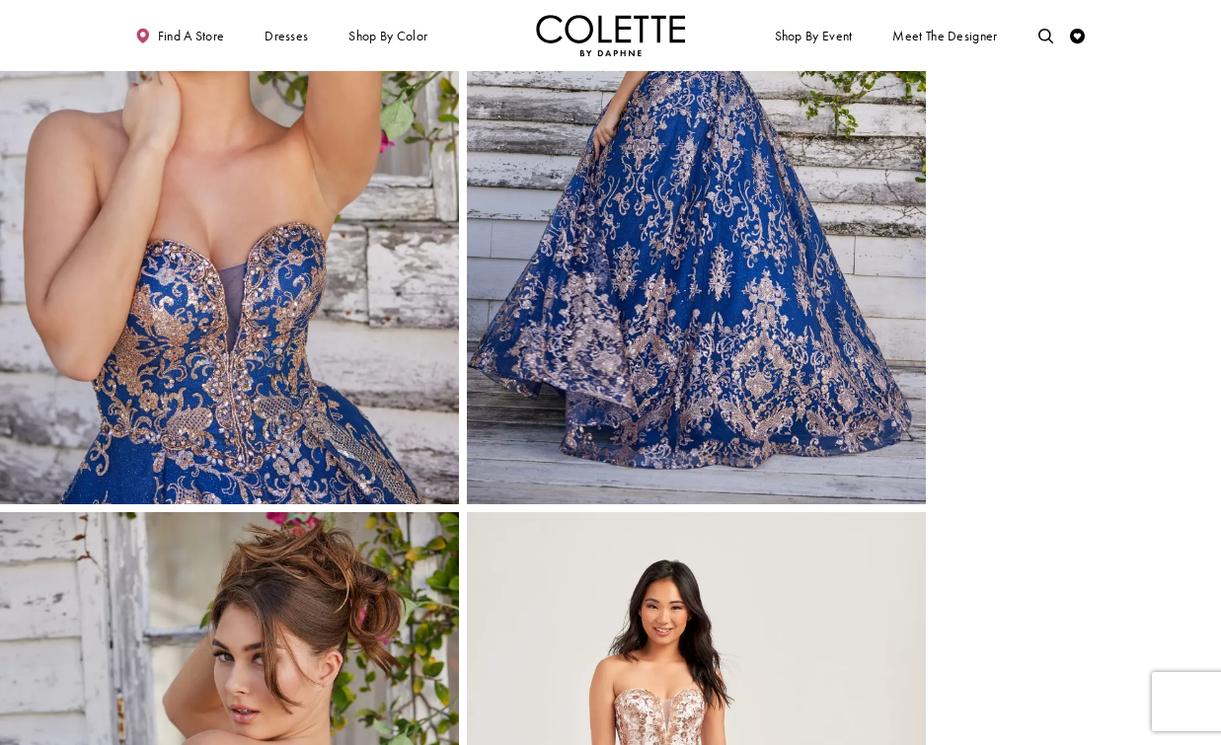
scroll to position [2356, 0]
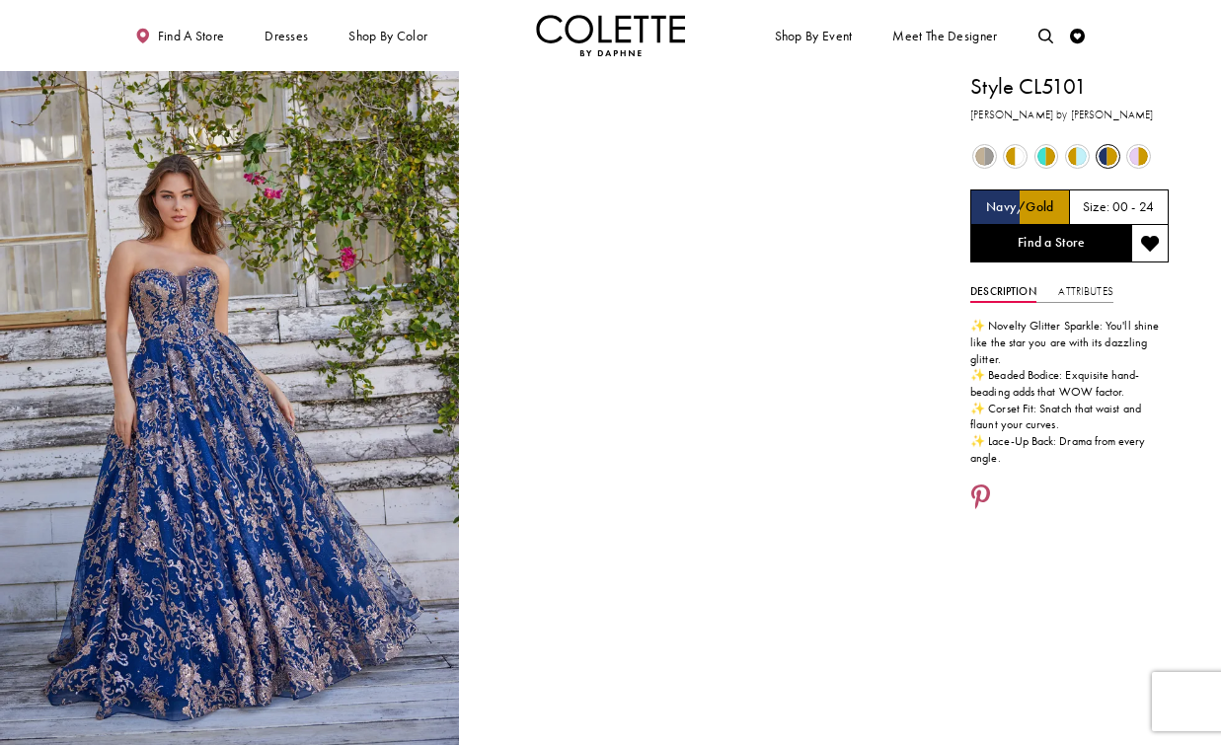
click at [974, 148] on div "Out of Stock" at bounding box center [985, 156] width 29 height 29
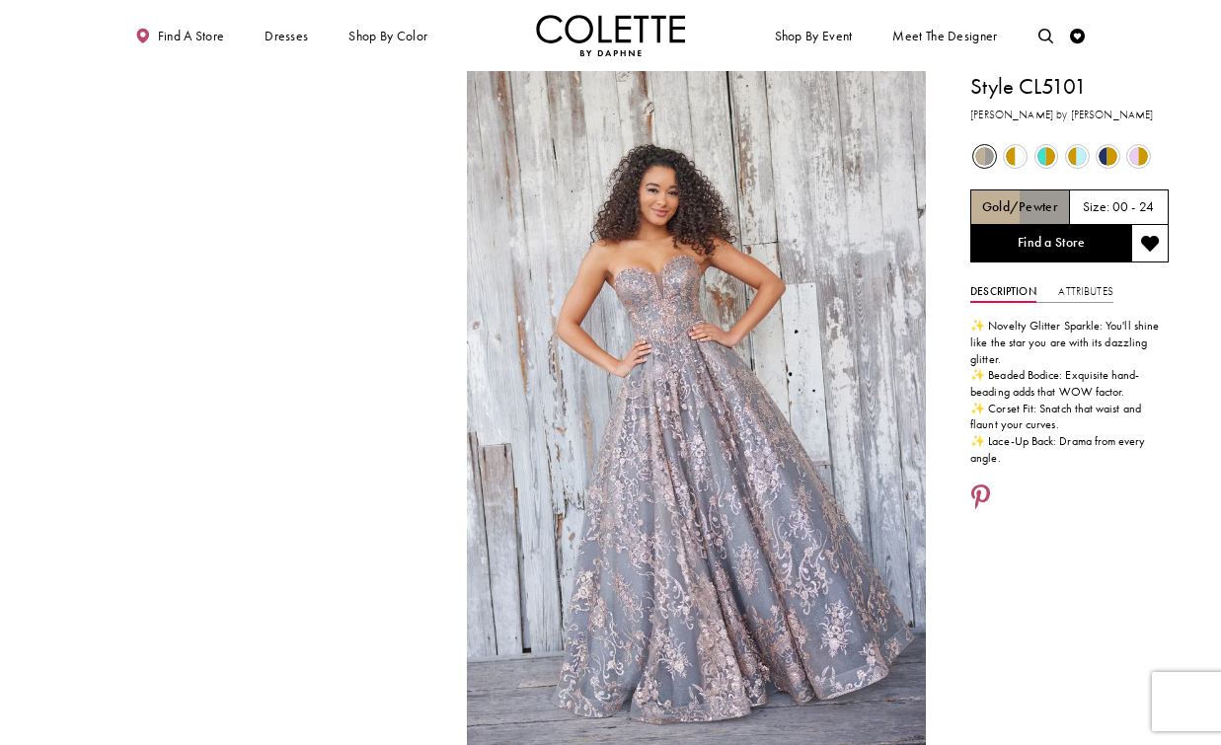
click at [1016, 154] on span "Product color controls state depends on size chosen" at bounding box center [1015, 156] width 19 height 19
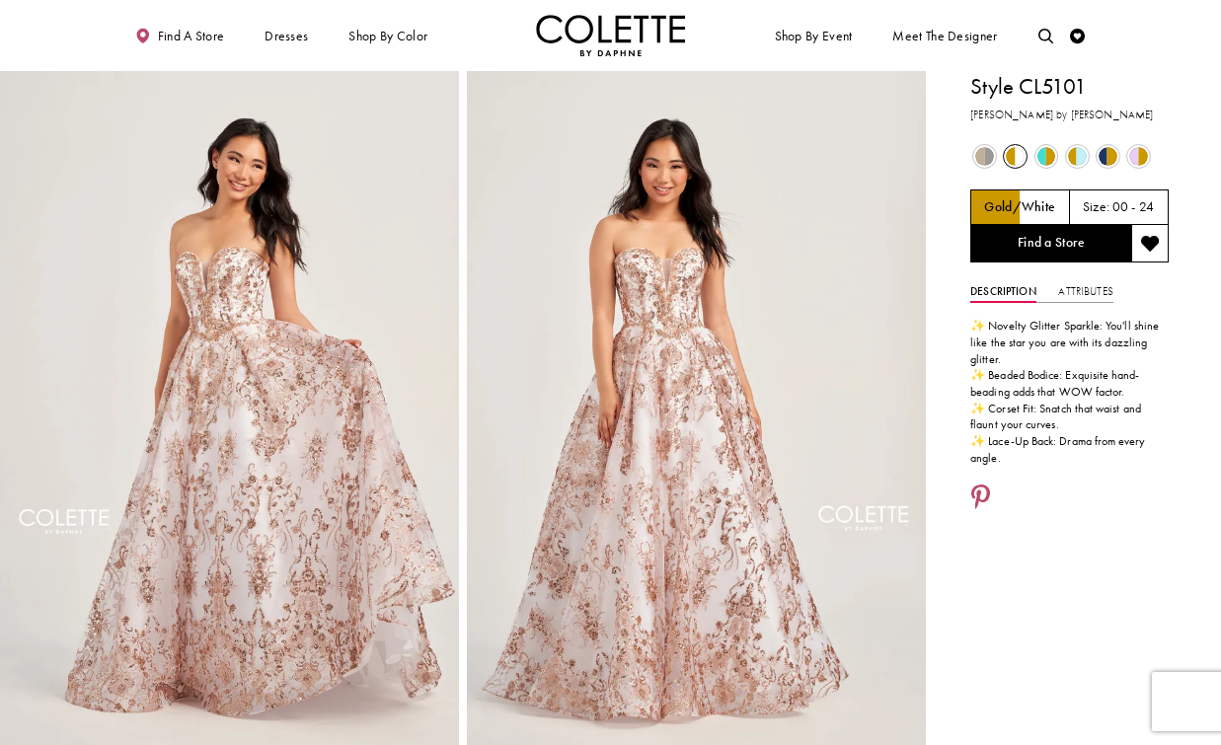
click at [1039, 159] on span "Product color controls state depends on size chosen" at bounding box center [1047, 156] width 19 height 19
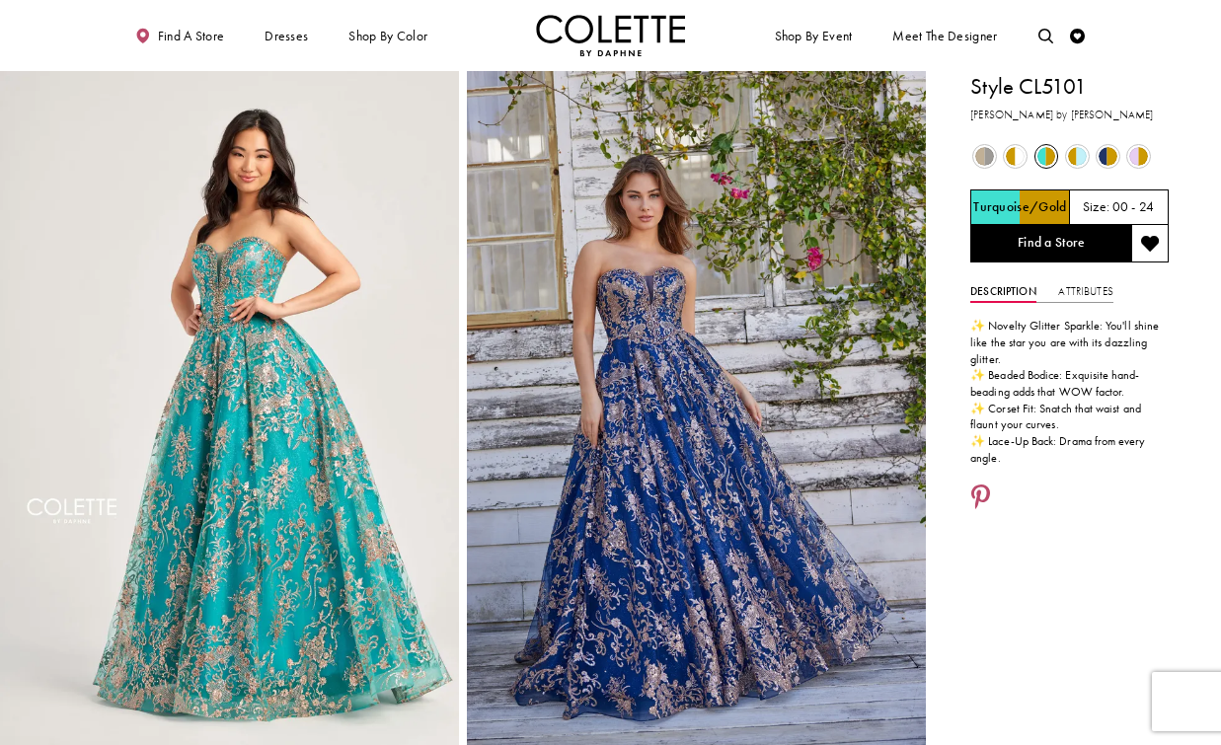
click at [1053, 150] on span "Product color controls state depends on size chosen" at bounding box center [1047, 156] width 19 height 19
click at [1081, 149] on span "Product color controls state depends on size chosen" at bounding box center [1077, 156] width 19 height 19
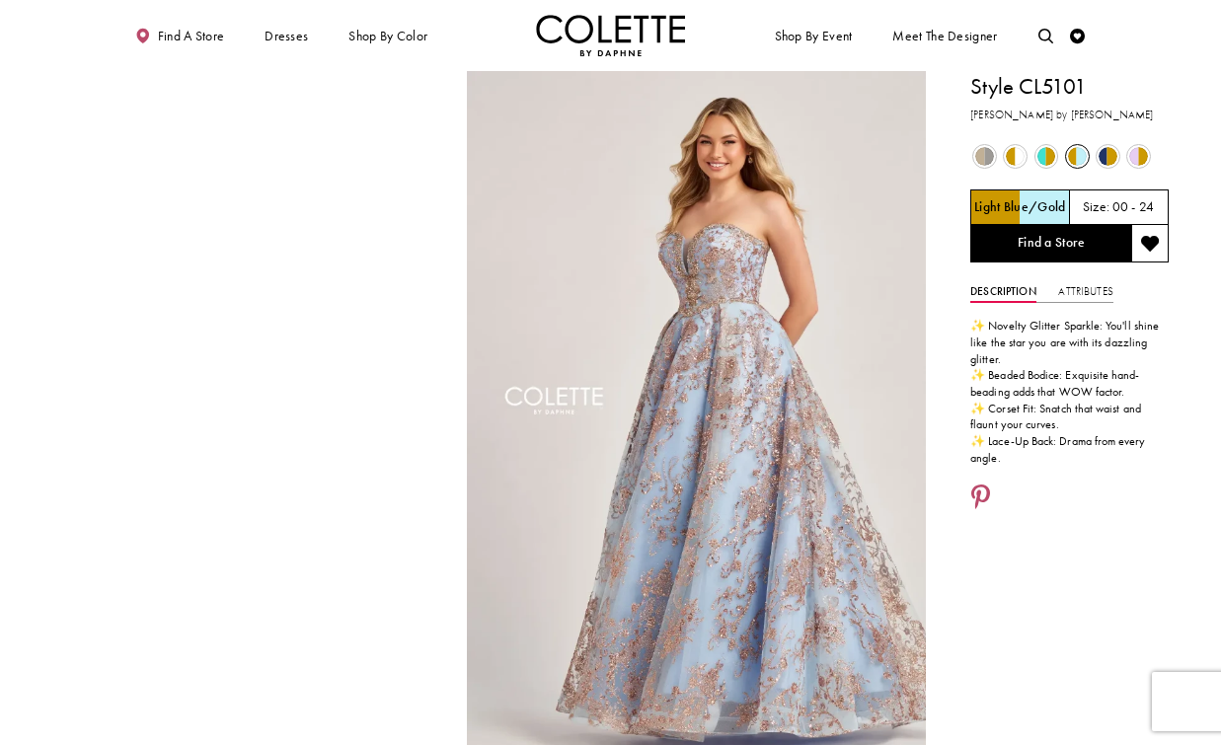
click at [1104, 151] on span "Product color controls state depends on size chosen" at bounding box center [1108, 156] width 19 height 19
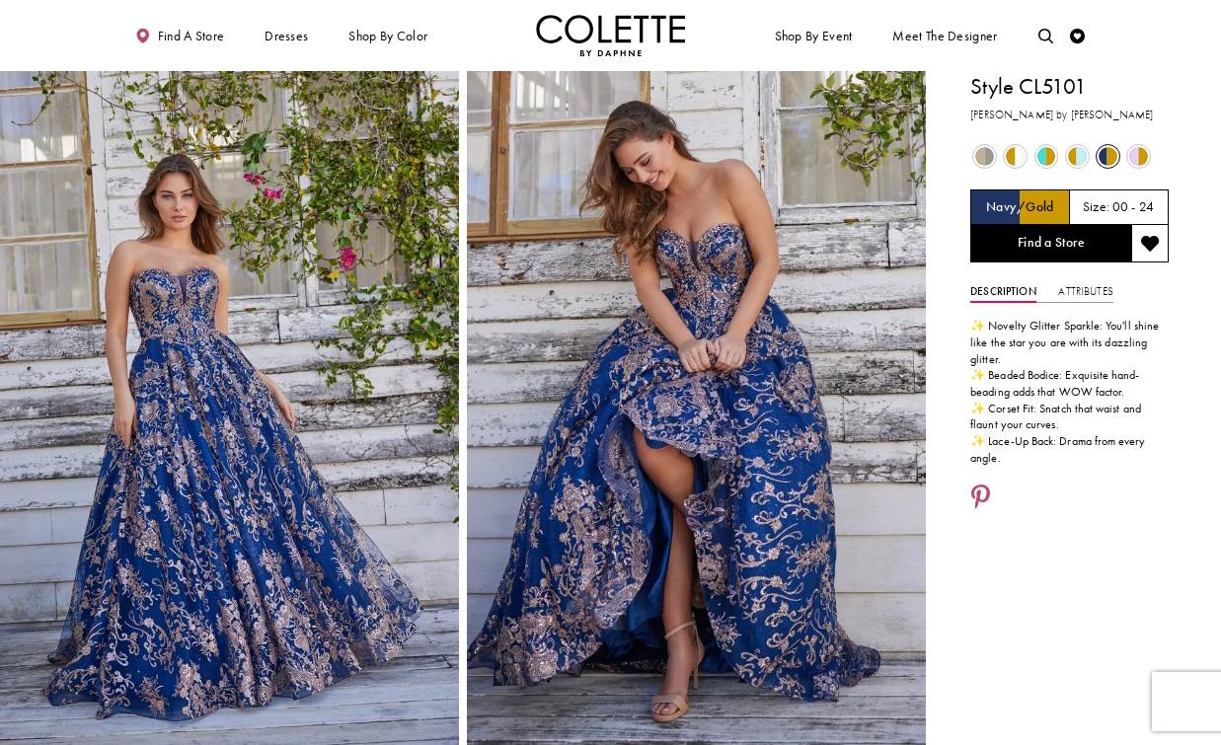
click at [1138, 154] on span "Product color controls state depends on size chosen" at bounding box center [1138, 156] width 19 height 19
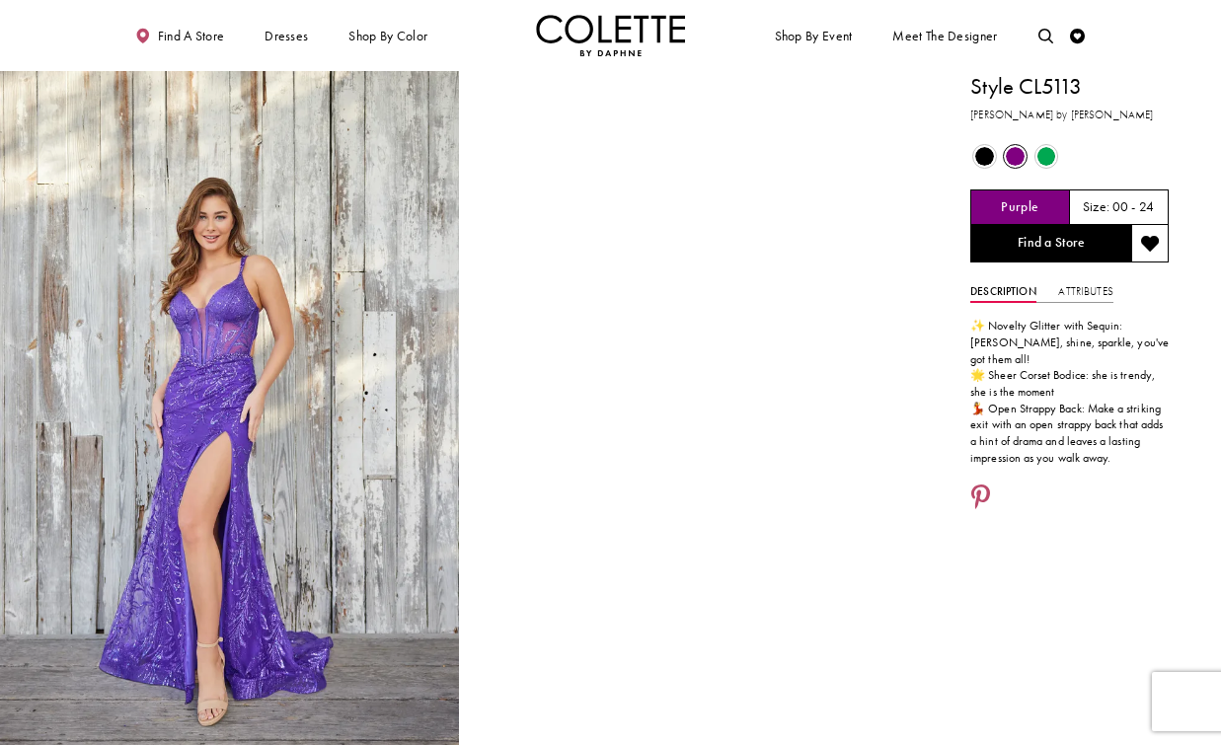
click at [1049, 161] on span "Product color controls state depends on size chosen" at bounding box center [1047, 156] width 19 height 19
click at [985, 152] on span "Product color controls state depends on size chosen" at bounding box center [984, 156] width 19 height 19
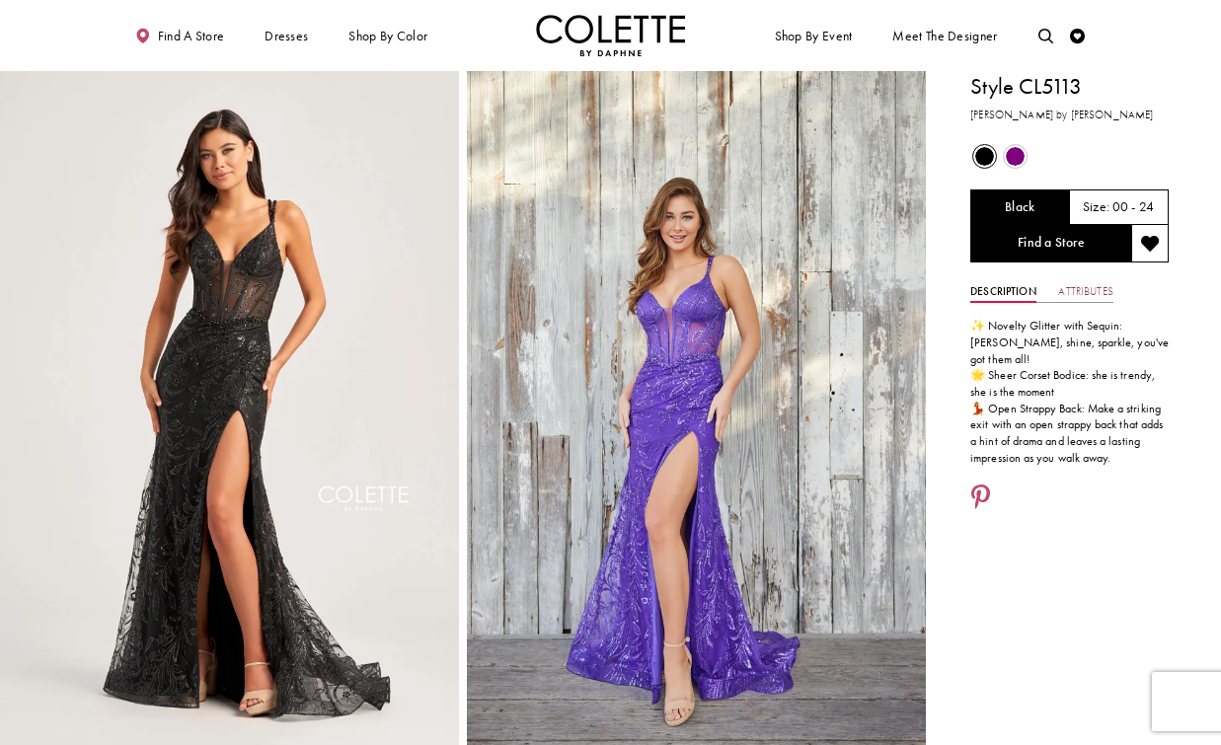
click at [1093, 283] on link "Attributes" at bounding box center [1085, 292] width 54 height 22
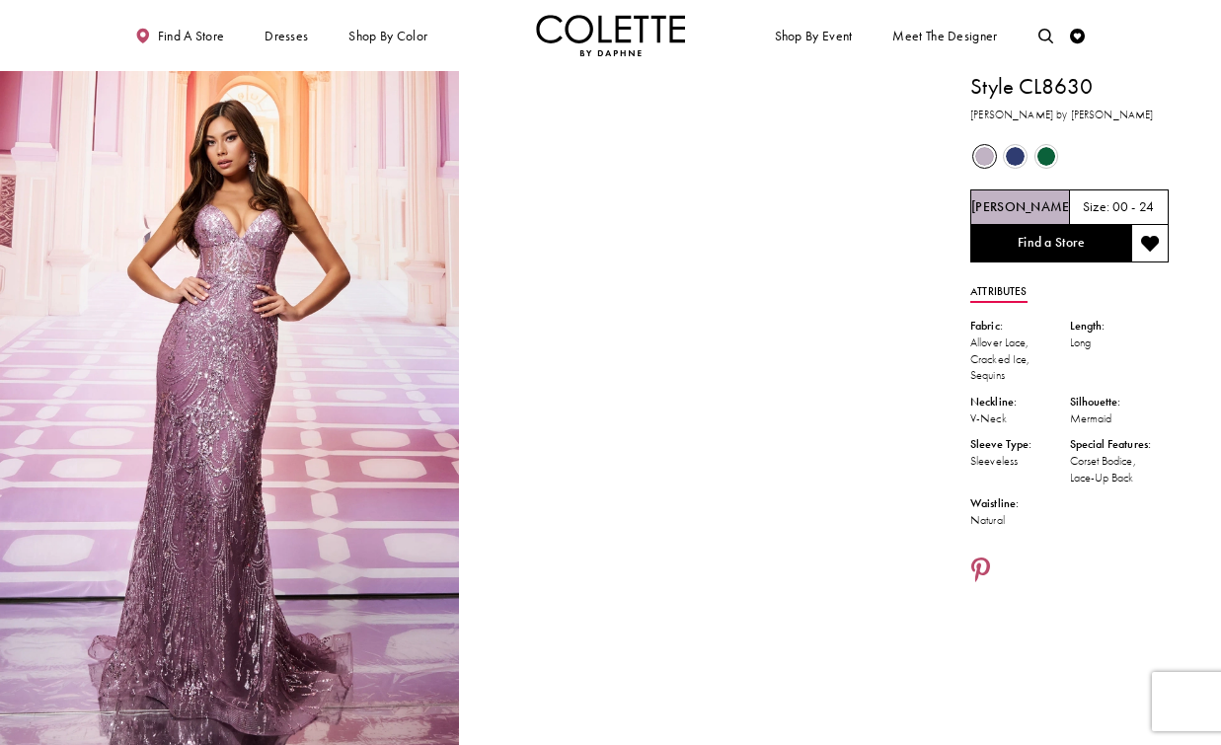
click at [1025, 159] on span "Product color controls state depends on size chosen" at bounding box center [1015, 156] width 19 height 19
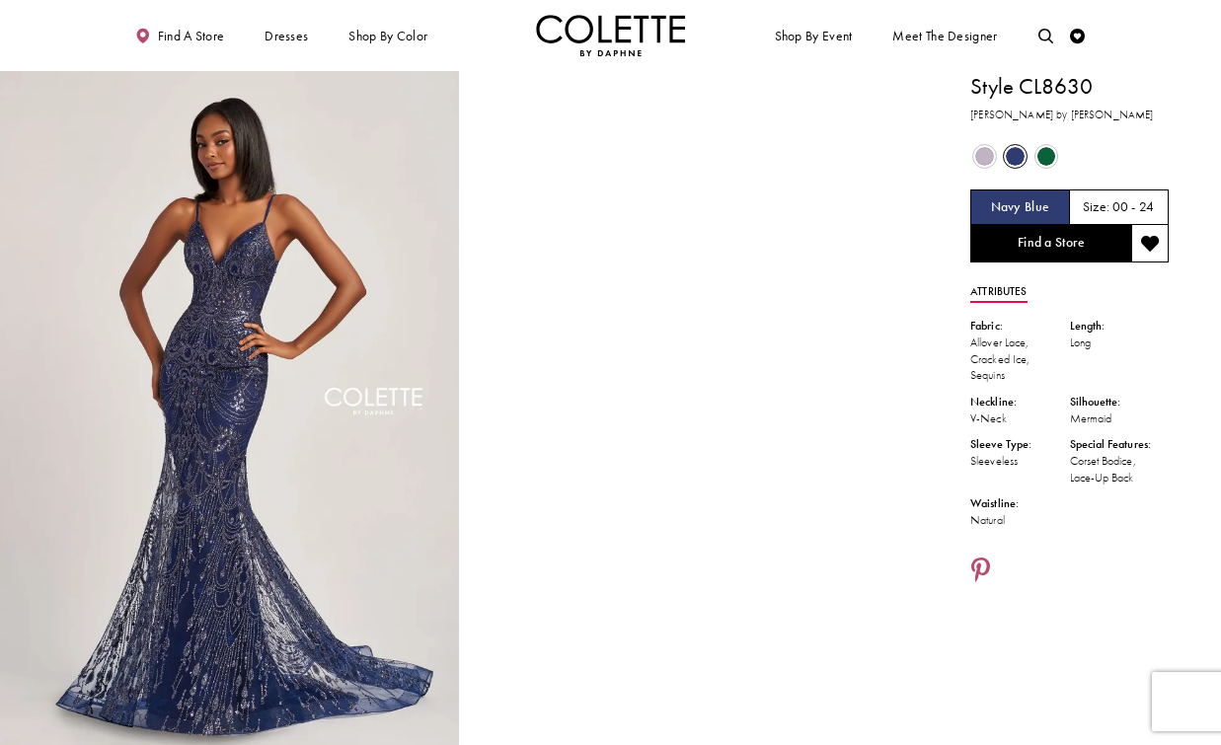
click at [1050, 151] on span "Product color controls state depends on size chosen" at bounding box center [1047, 156] width 19 height 19
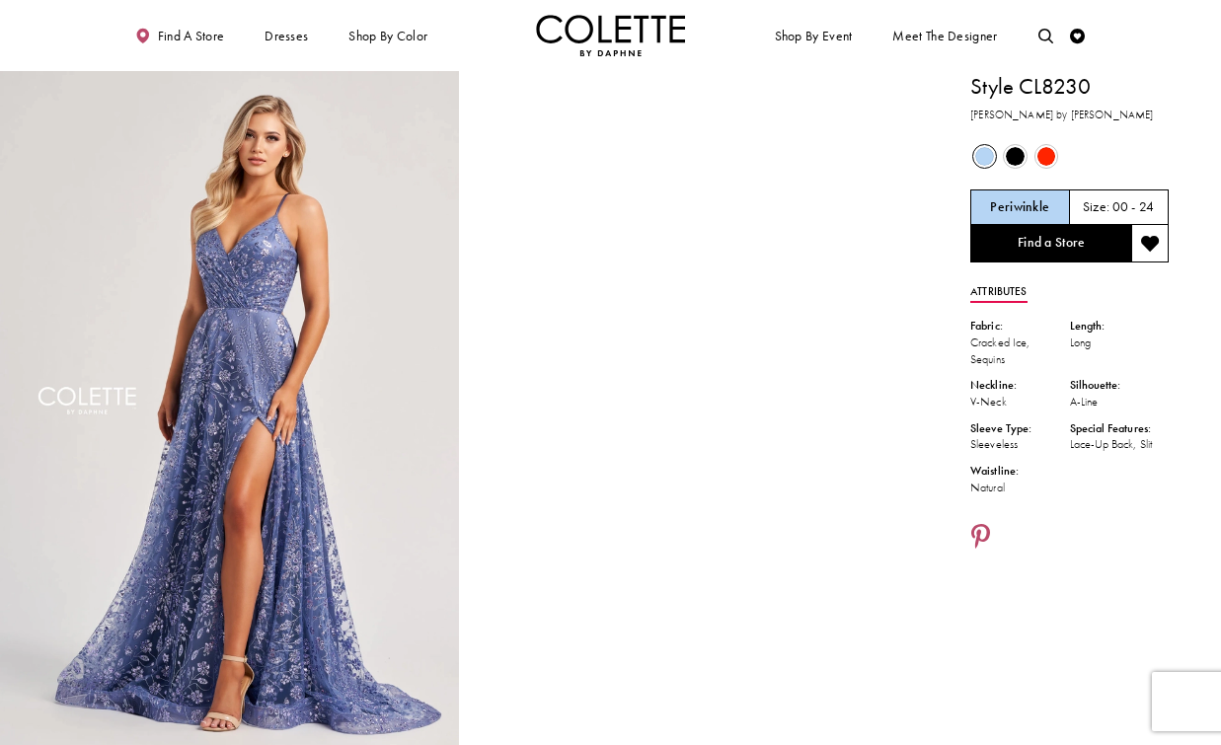
click at [1018, 163] on span "Product color controls state depends on size chosen" at bounding box center [1015, 156] width 19 height 19
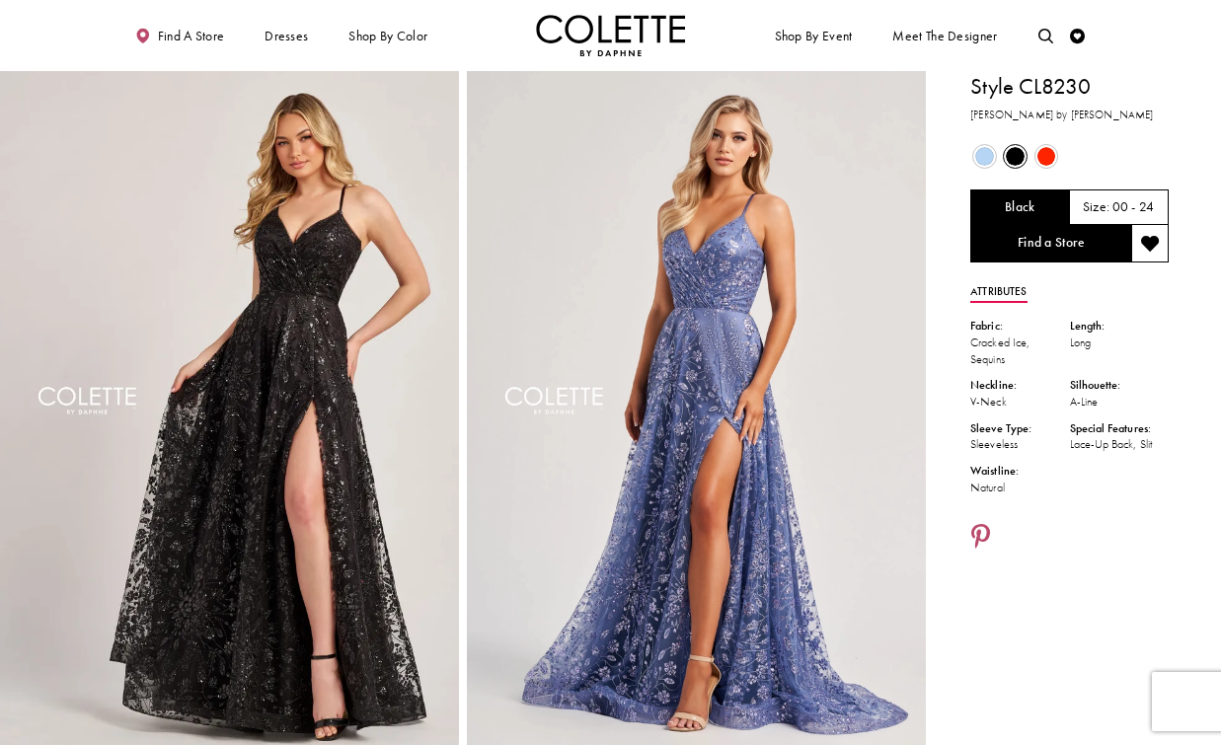
click at [1053, 158] on span "Product color controls state depends on size chosen" at bounding box center [1047, 156] width 19 height 19
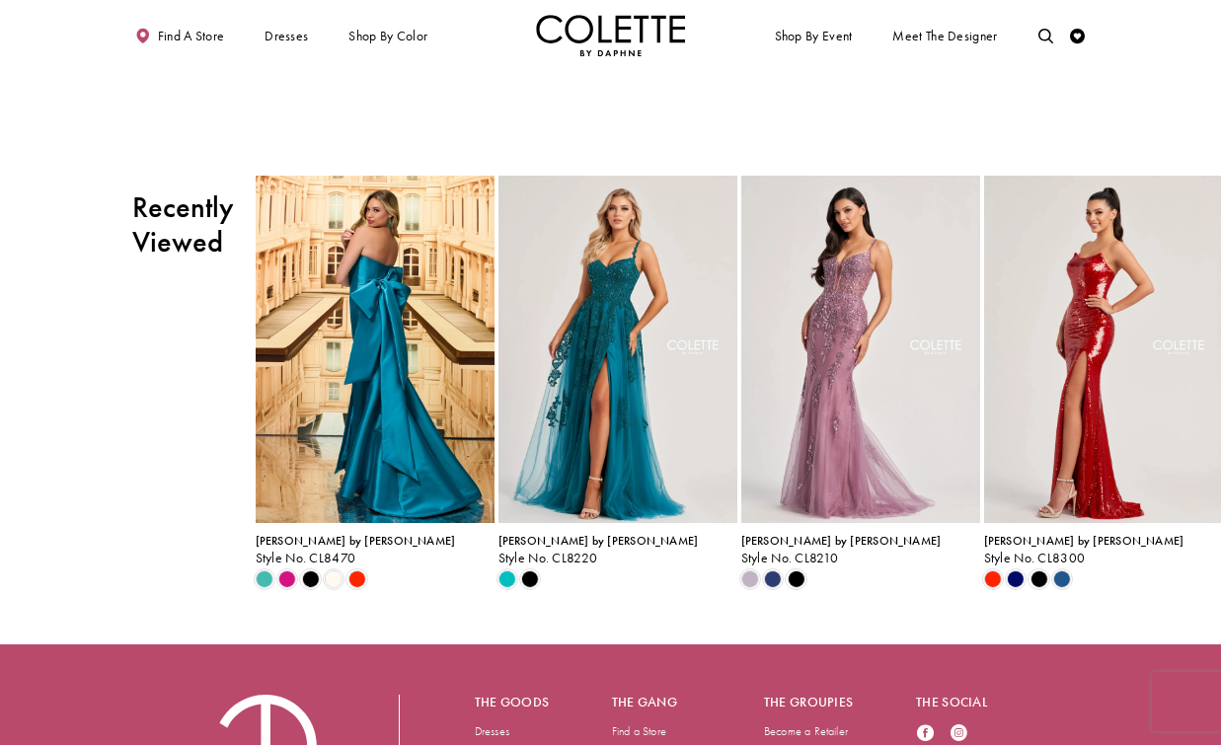
scroll to position [2502, 0]
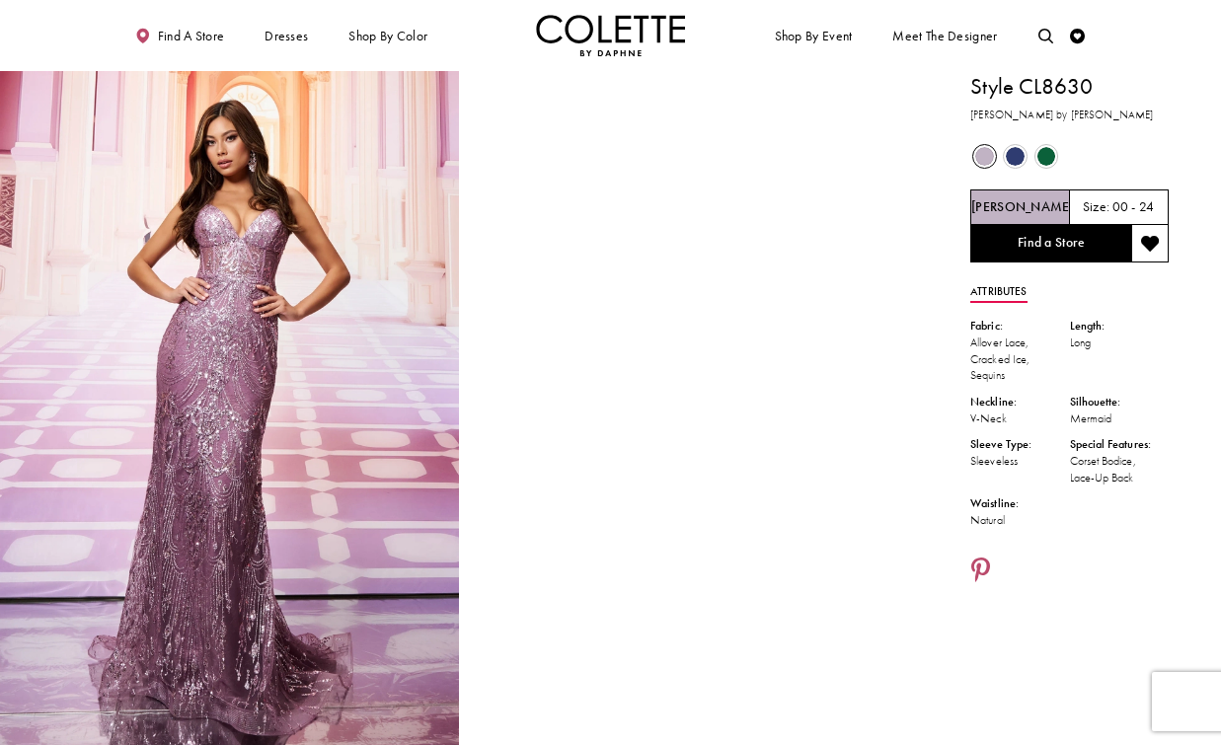
click at [1077, 90] on h1 "Style CL8630" at bounding box center [1070, 87] width 198 height 32
copy h1 "CL8630"
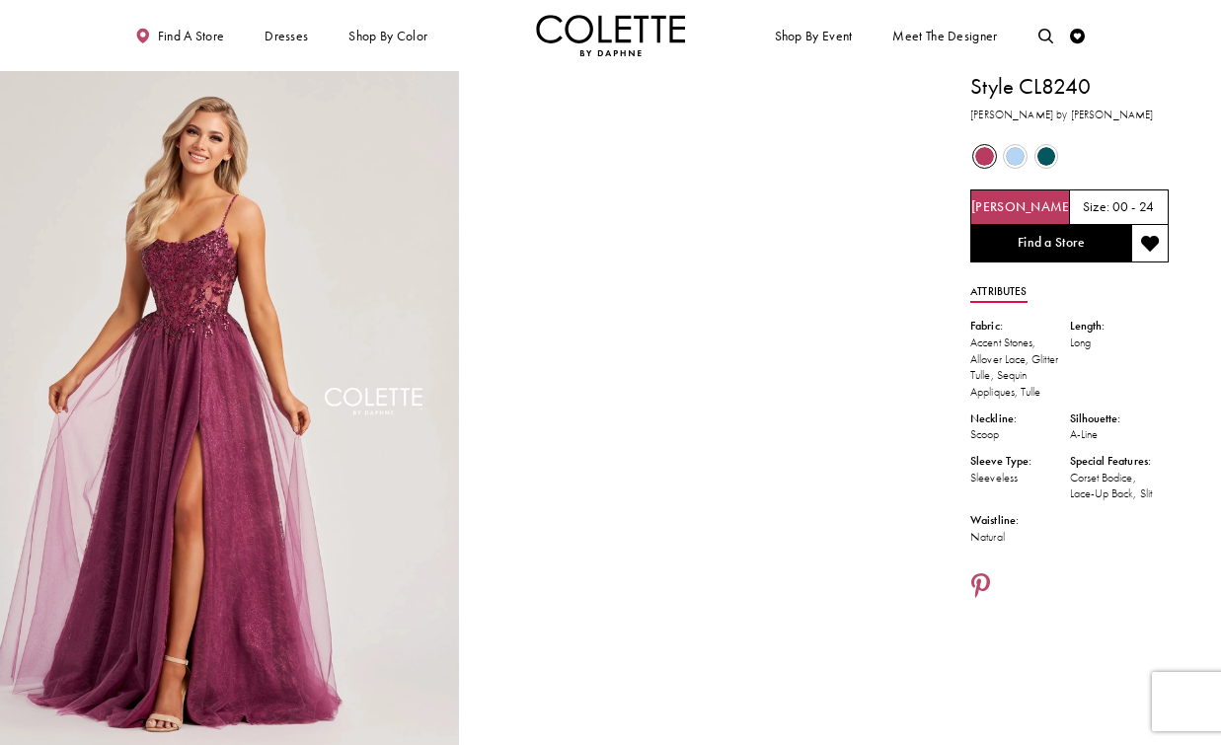
click at [1045, 152] on span "Product color controls state depends on size chosen" at bounding box center [1047, 156] width 19 height 19
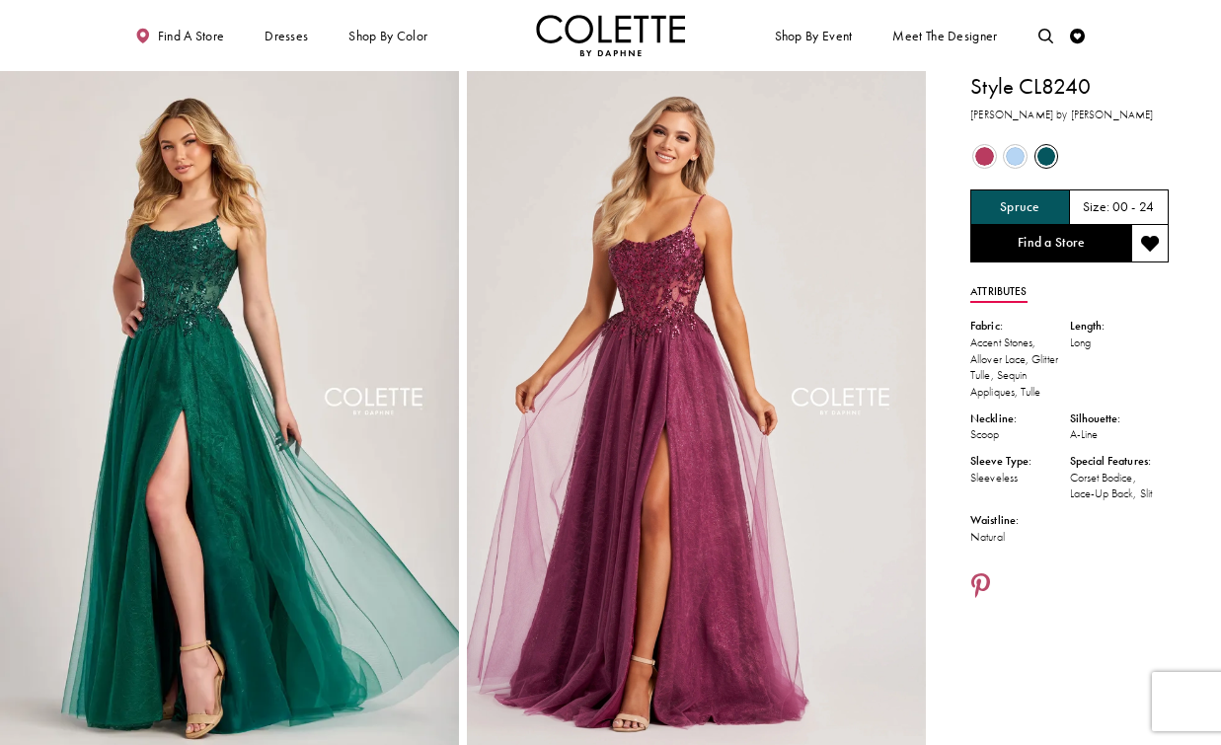
click at [985, 158] on span "Product color controls state depends on size chosen" at bounding box center [984, 156] width 19 height 19
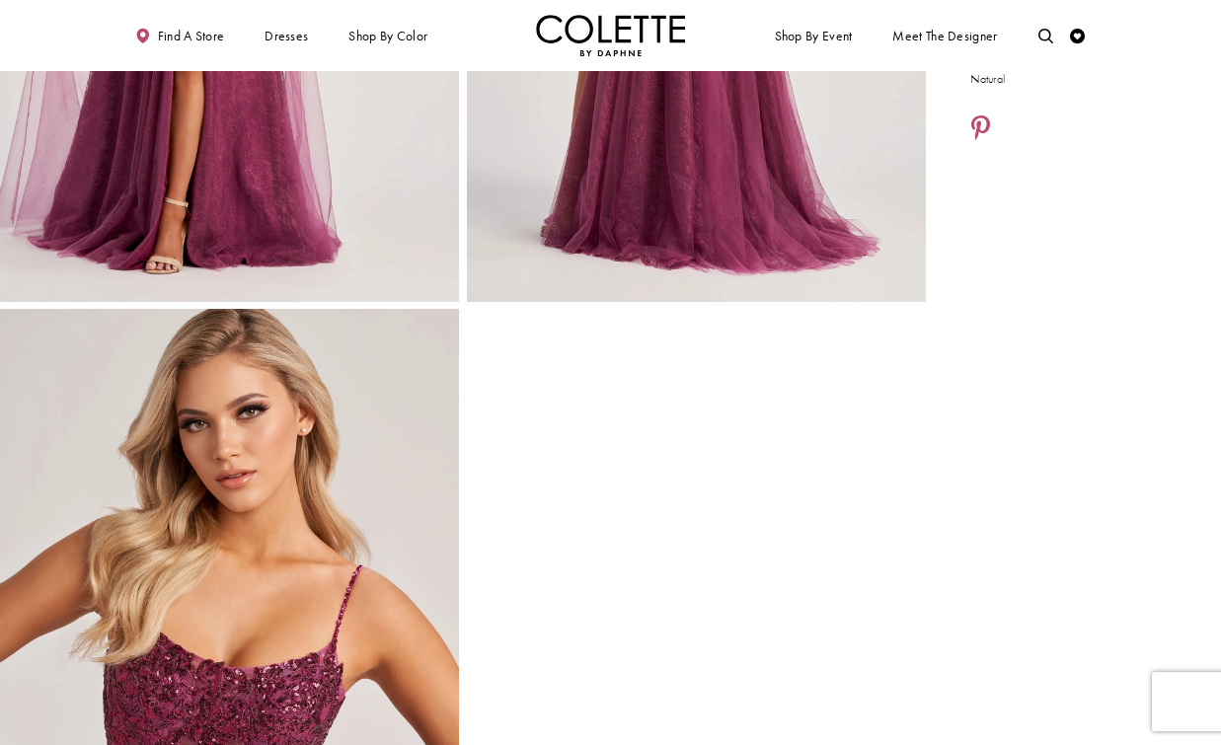
scroll to position [519, 0]
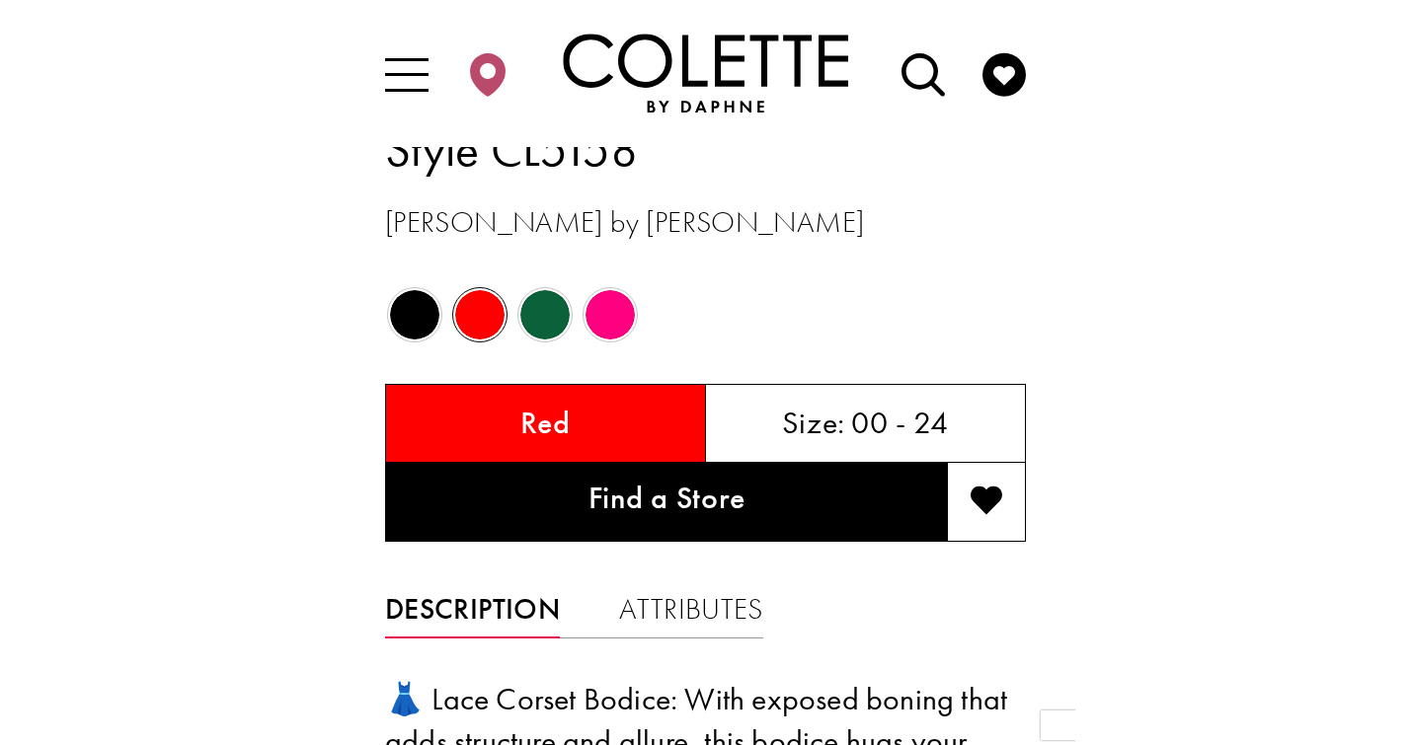
scroll to position [1104, 0]
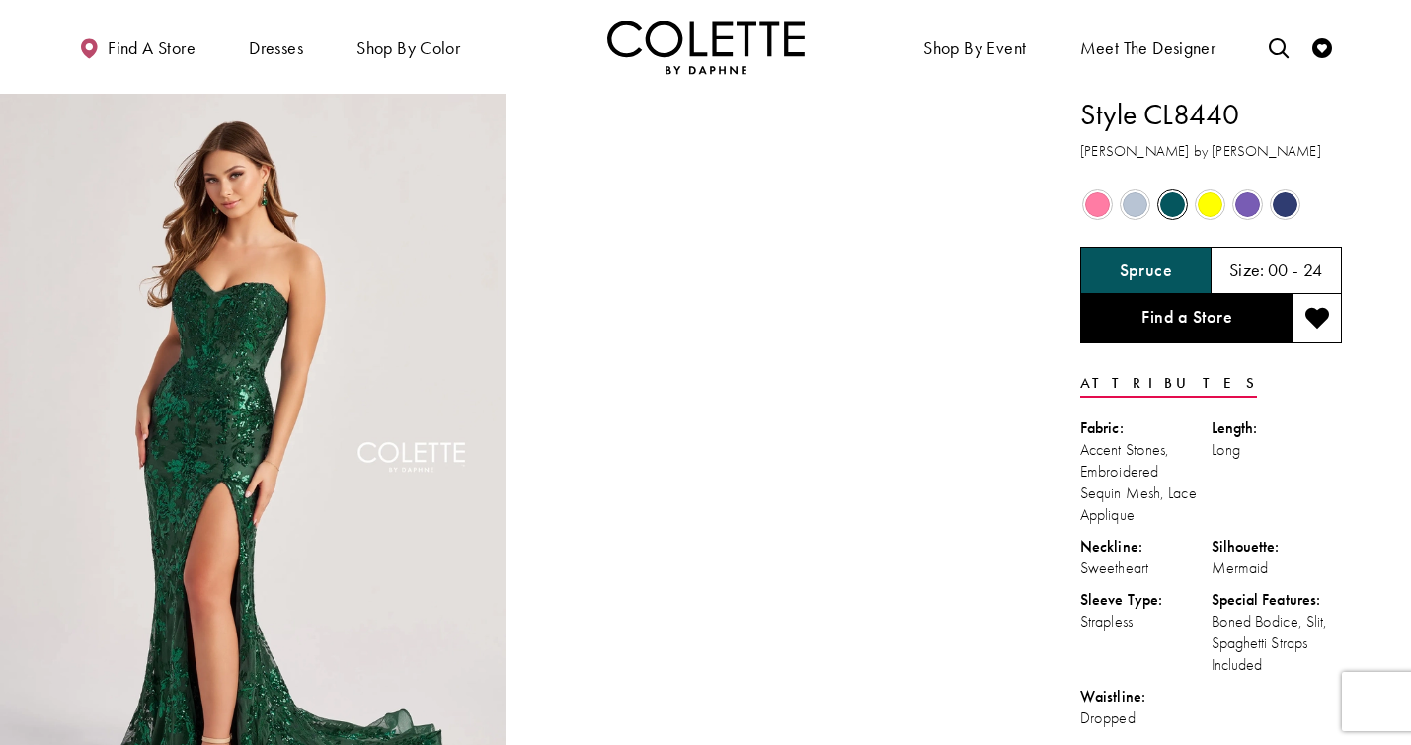
click at [1207, 196] on span "Product color controls state depends on size chosen" at bounding box center [1210, 205] width 25 height 25
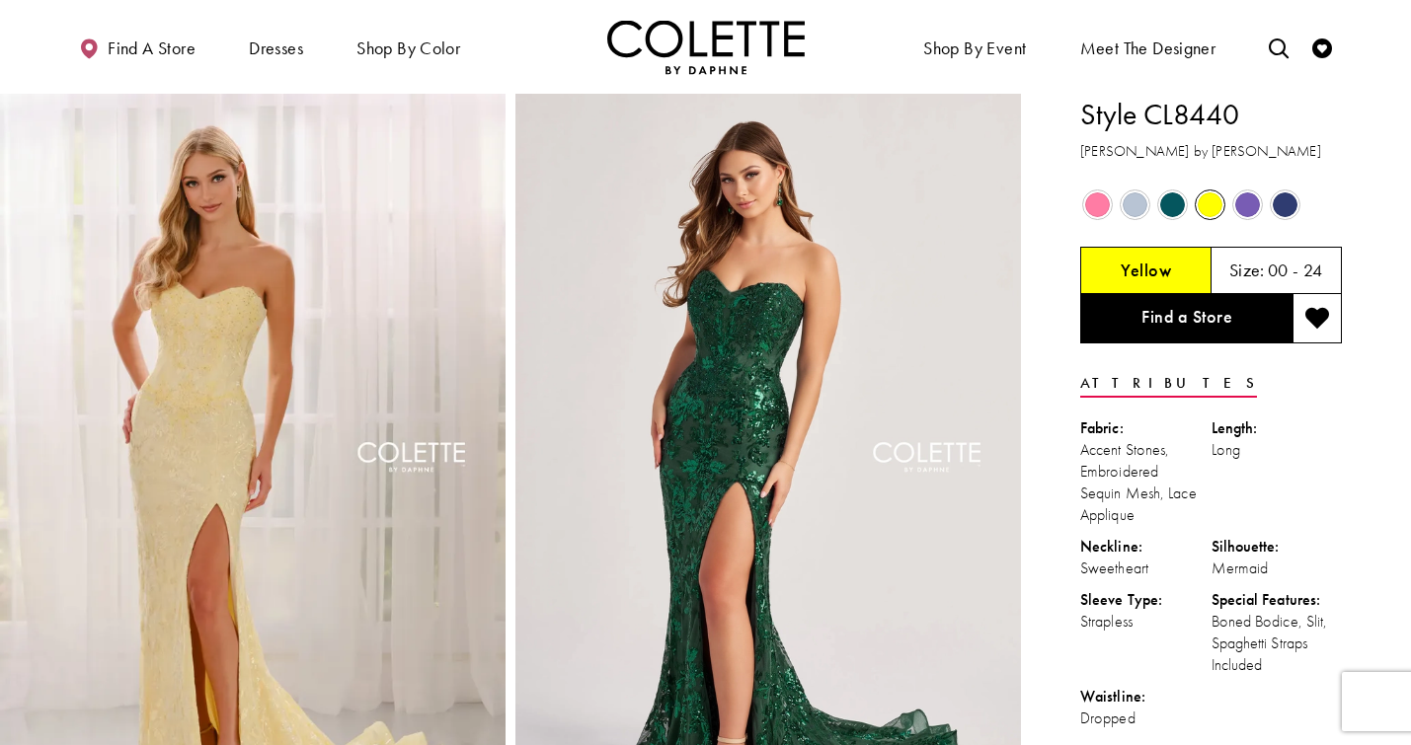
click at [1252, 197] on span "Product color controls state depends on size chosen" at bounding box center [1247, 205] width 25 height 25
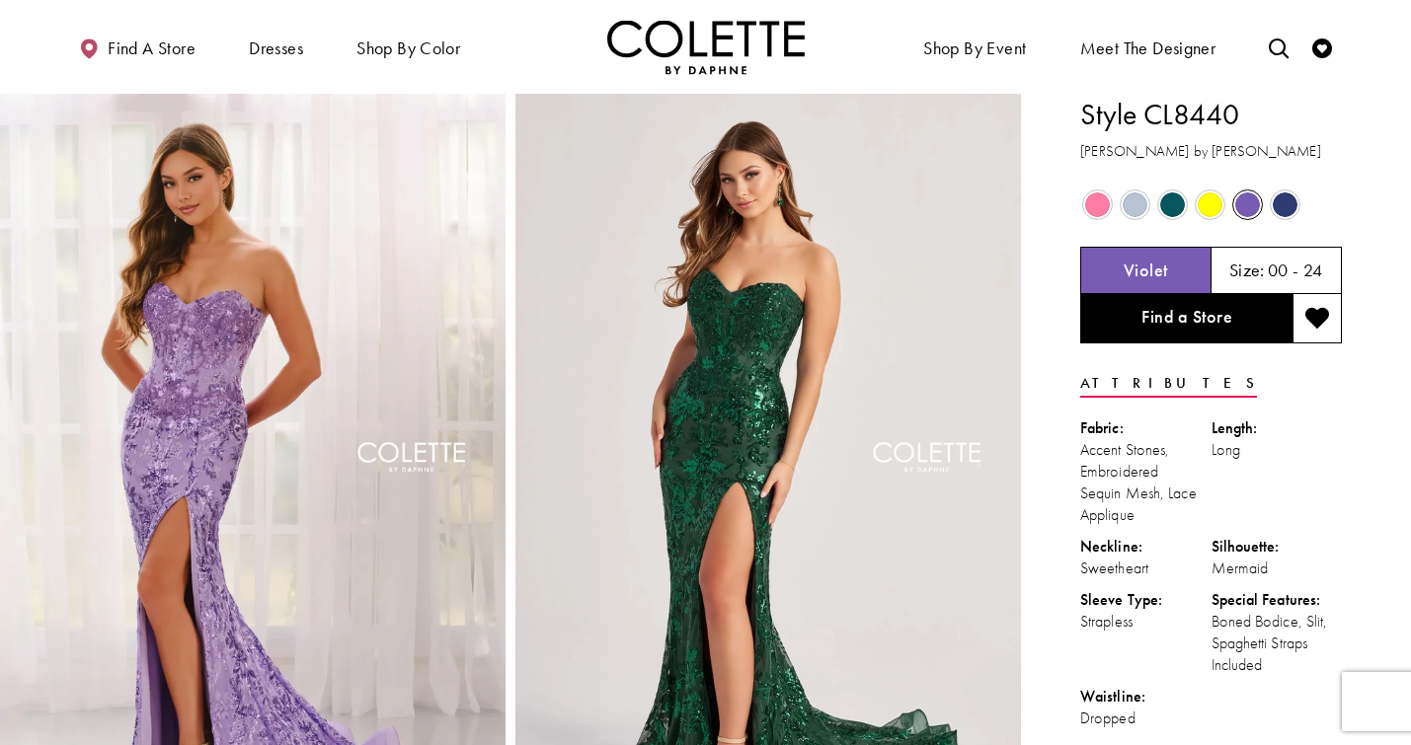
click at [1299, 202] on div "Out of Stock" at bounding box center [1285, 205] width 35 height 35
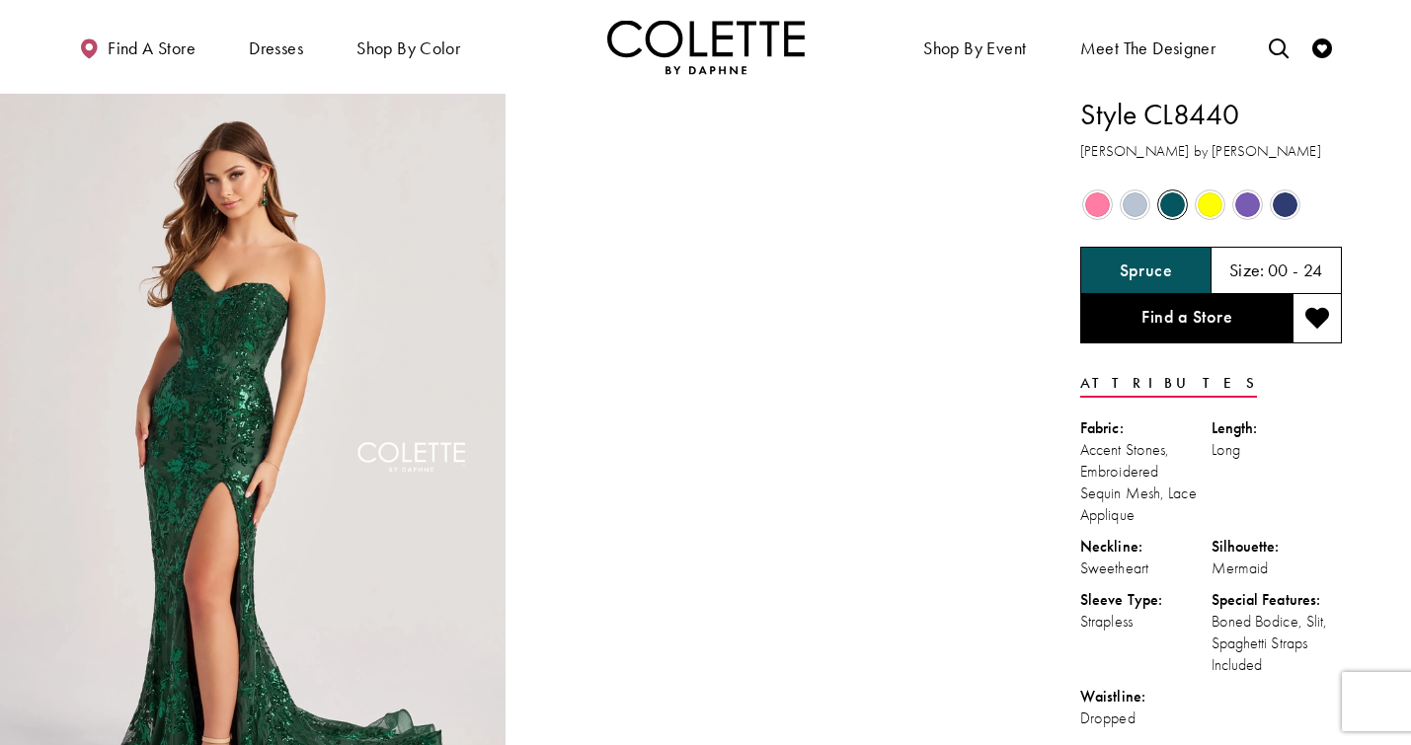
click at [1195, 119] on h1 "Style CL8440" at bounding box center [1211, 114] width 262 height 41
copy h1 "CL8440"
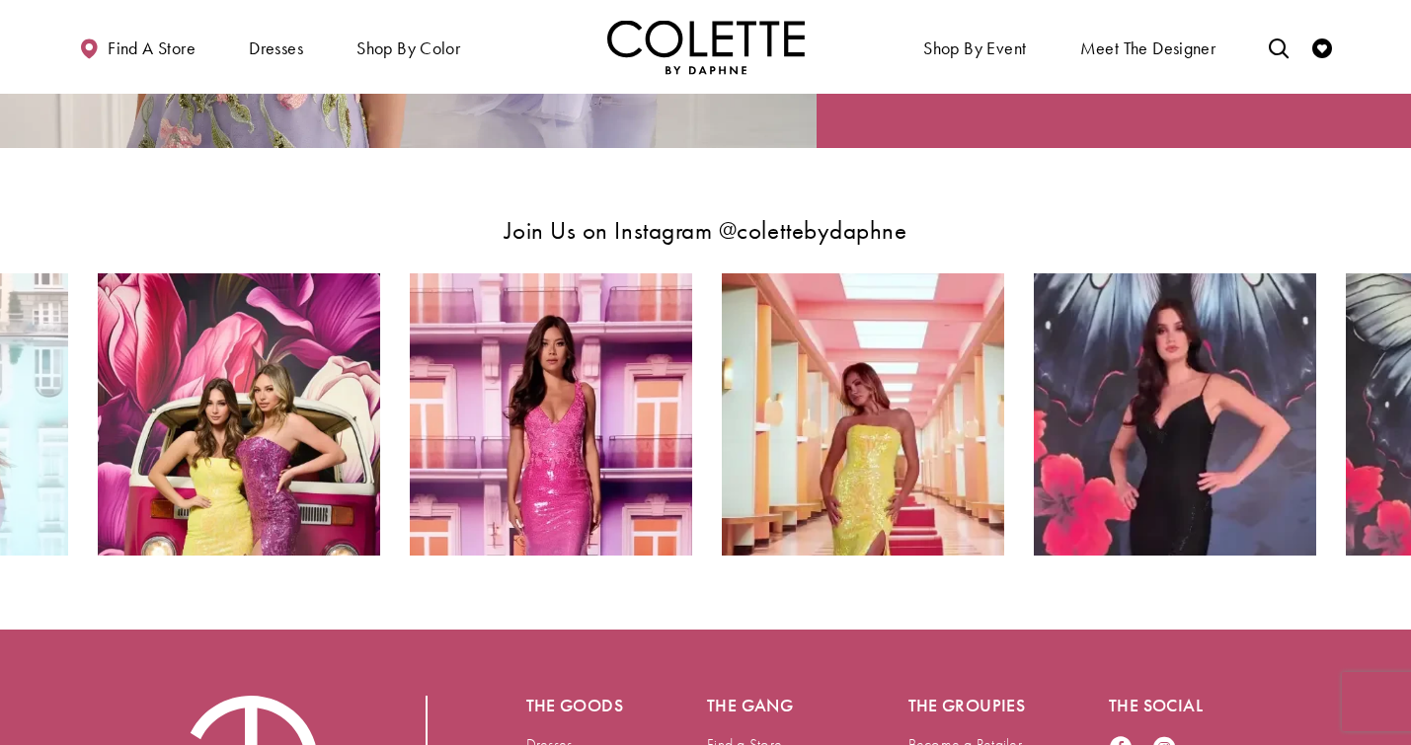
scroll to position [3406, 0]
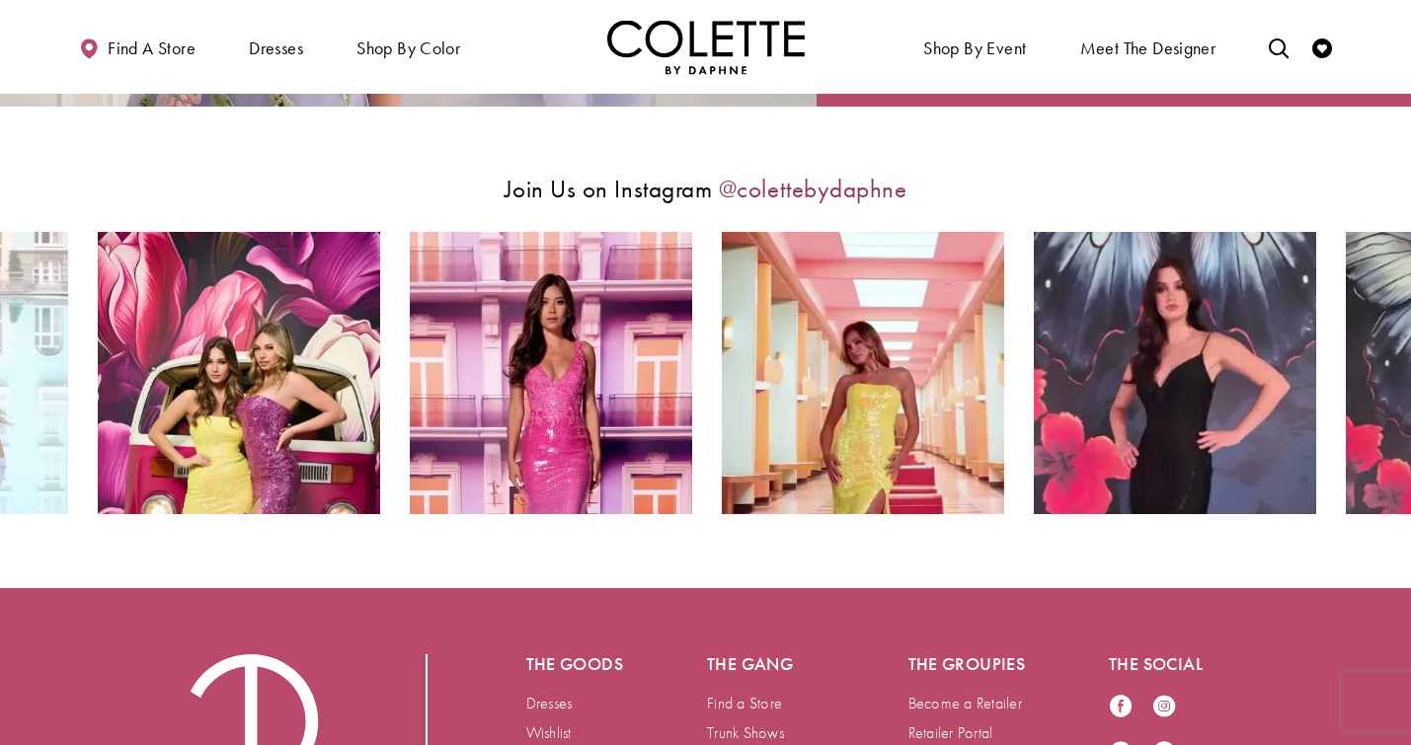
click at [775, 187] on link "@colettebydaphne" at bounding box center [813, 189] width 189 height 33
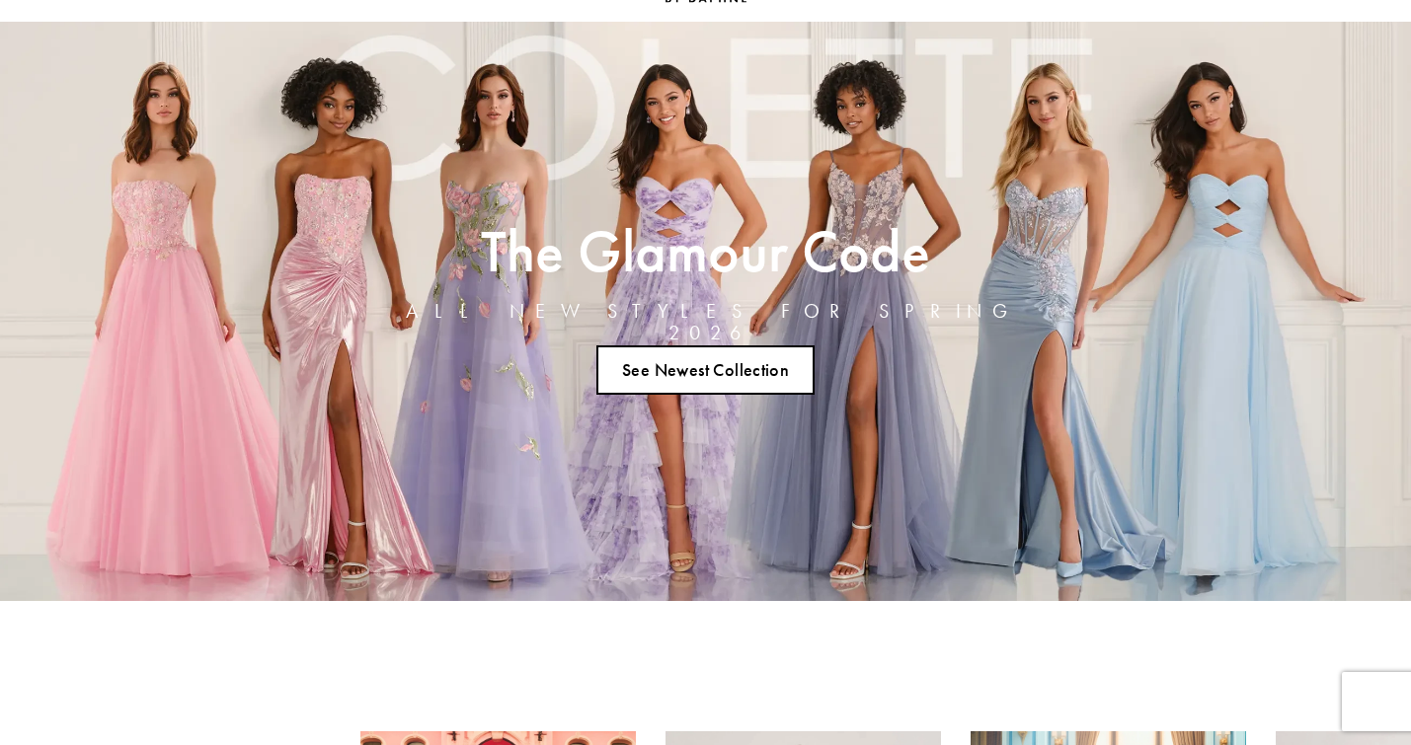
scroll to position [0, 0]
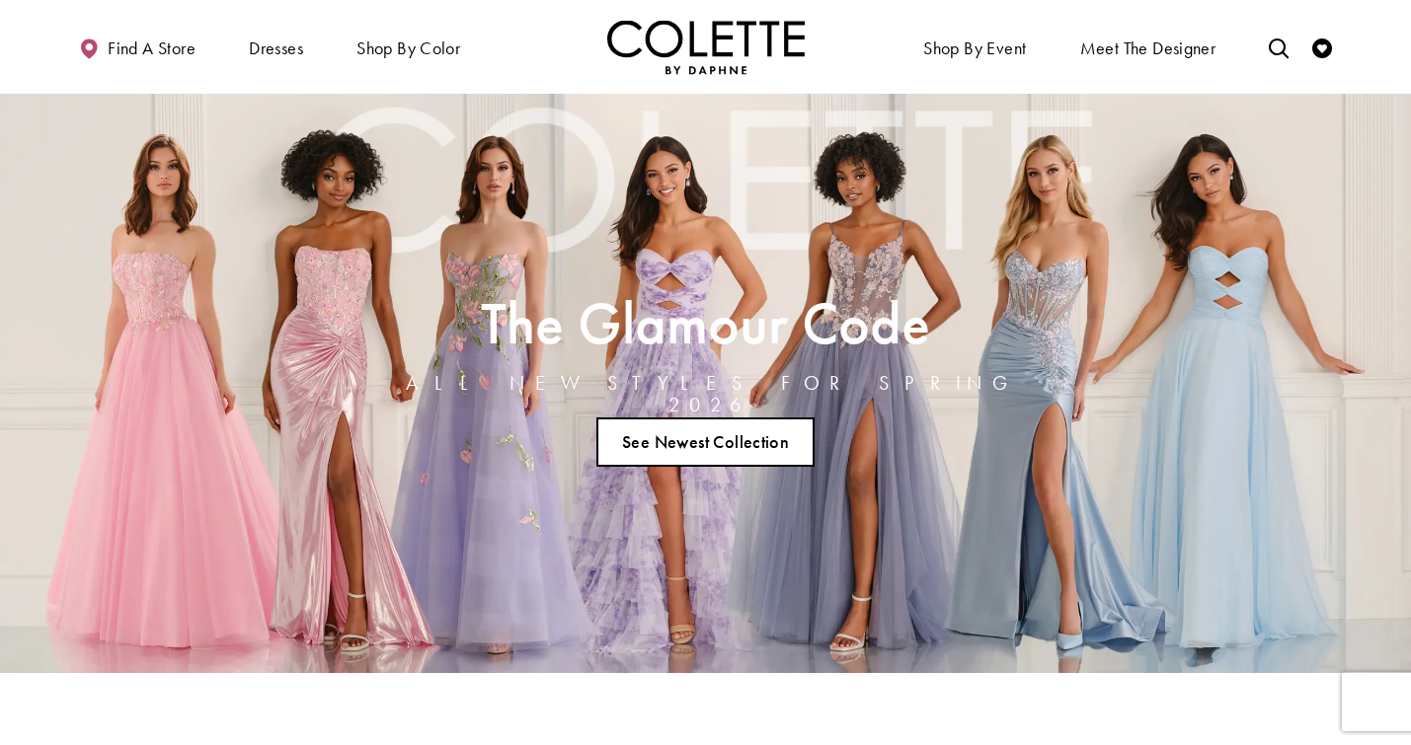
click at [692, 437] on link "See Newest Collection" at bounding box center [705, 442] width 219 height 49
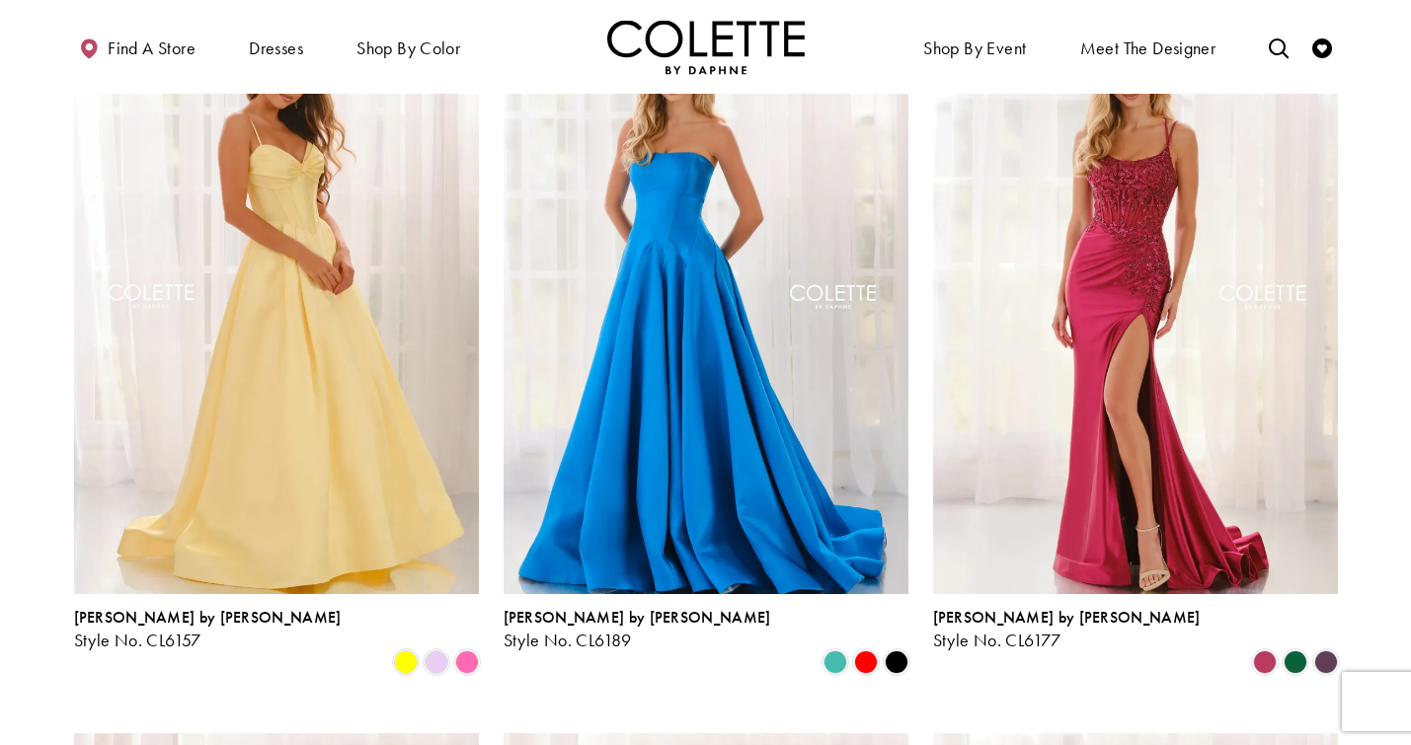
scroll to position [2054, 0]
